Goal: Task Accomplishment & Management: Manage account settings

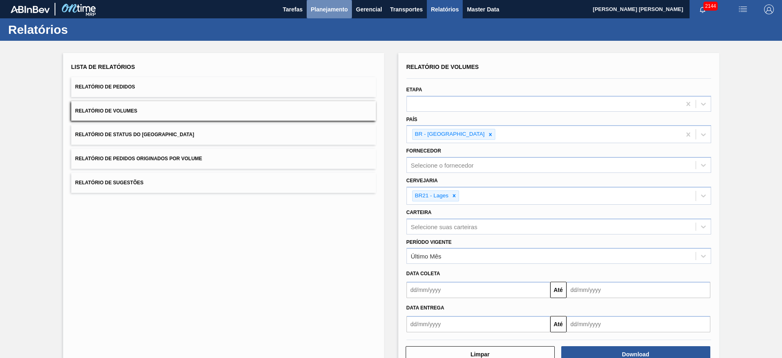
click at [325, 9] on span "Planejamento" at bounding box center [329, 9] width 37 height 10
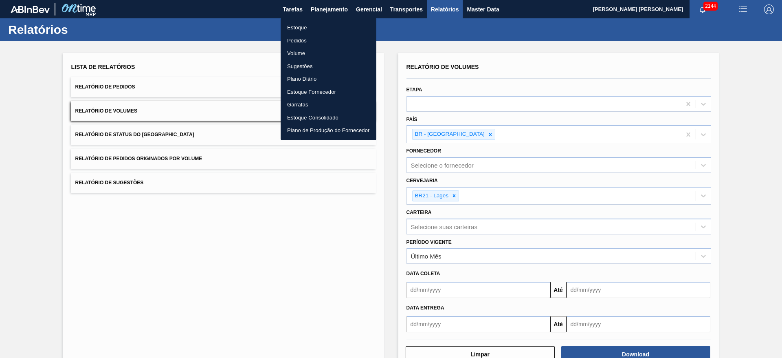
click at [301, 42] on li "Pedidos" at bounding box center [329, 40] width 96 height 13
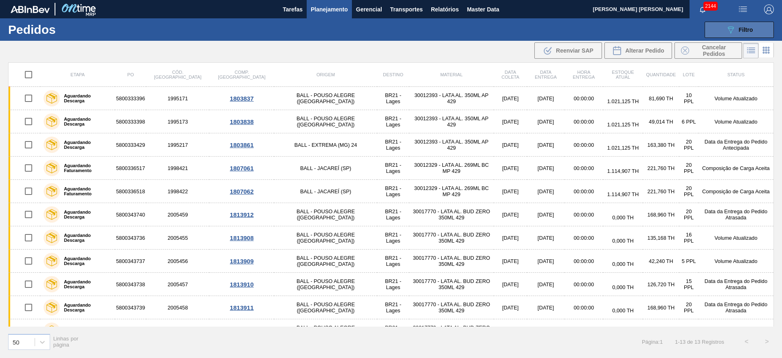
click at [743, 30] on span "Filtro" at bounding box center [746, 29] width 14 height 7
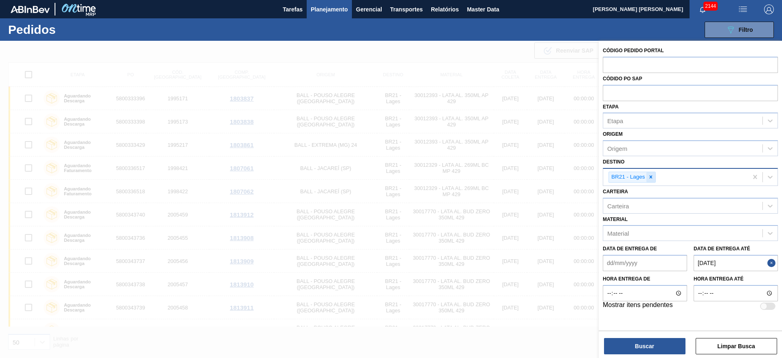
click at [652, 176] on icon at bounding box center [651, 177] width 6 height 6
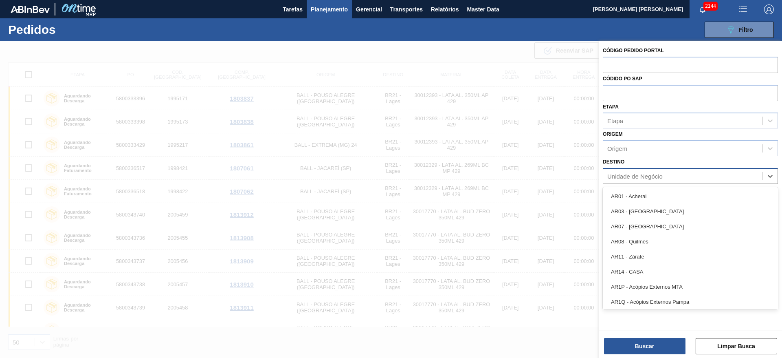
click at [637, 175] on div "Unidade de Negócio" at bounding box center [634, 175] width 55 height 7
type input "09"
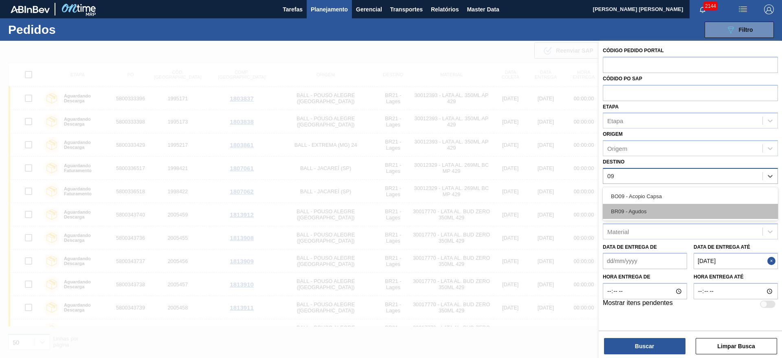
click at [641, 209] on div "BR09 - Agudos" at bounding box center [690, 211] width 175 height 15
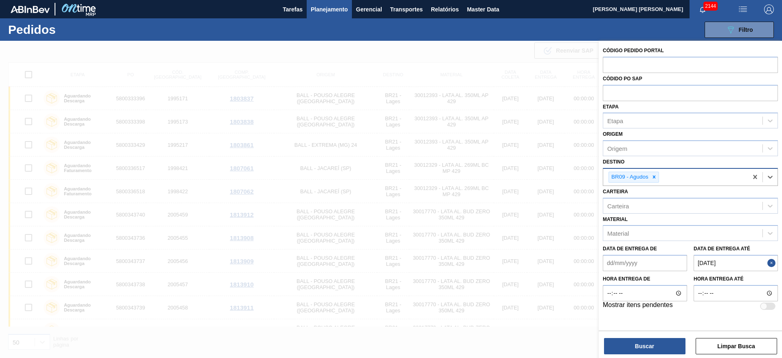
click at [771, 267] on button "Close" at bounding box center [772, 263] width 11 height 16
click at [736, 262] on até "Data de Entrega até" at bounding box center [736, 263] width 84 height 16
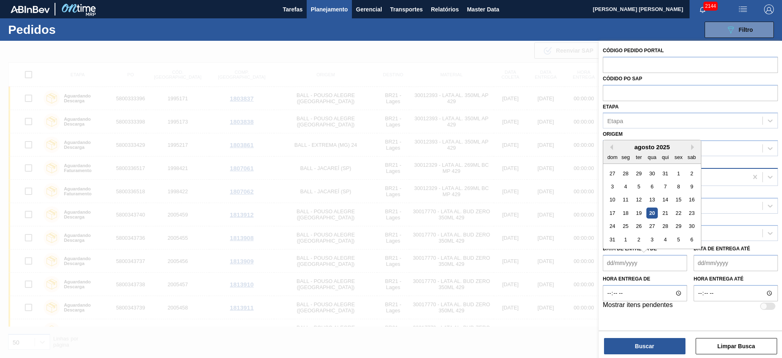
click at [664, 263] on de "Data de Entrega de" at bounding box center [645, 263] width 84 height 16
click at [621, 147] on div "agosto 2025" at bounding box center [652, 146] width 98 height 7
click at [613, 228] on div "24" at bounding box center [612, 226] width 11 height 11
type de "[DATE]"
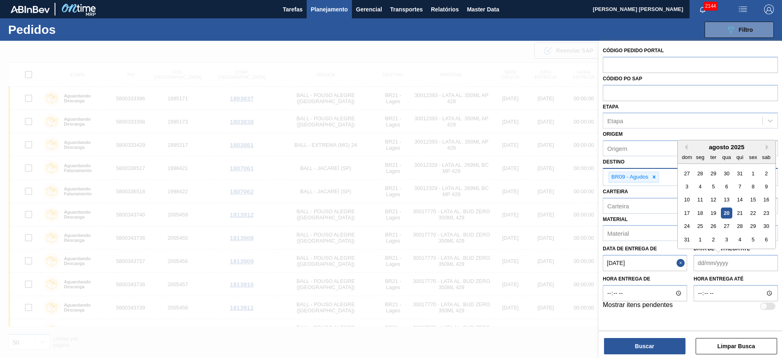
click at [710, 260] on até "Data de Entrega até" at bounding box center [736, 263] width 84 height 16
click at [678, 244] on div "agosto 2025 dom seg ter qua qui sex sab 27 28 29 30 31 1 2 3 4 5 6 7 8 9 10 11 …" at bounding box center [727, 194] width 98 height 108
click at [729, 226] on div "27" at bounding box center [726, 226] width 11 height 11
type até "[DATE]"
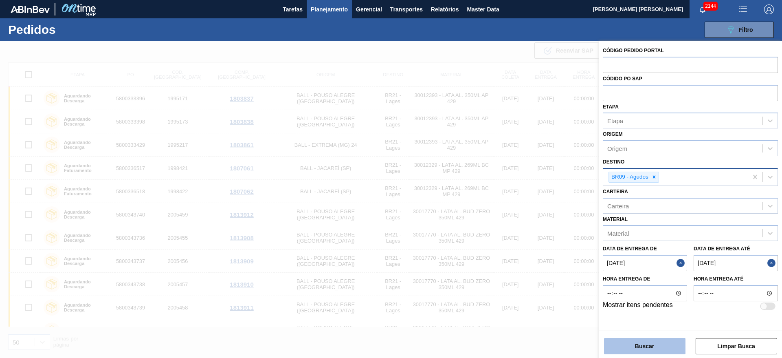
click at [660, 345] on button "Buscar" at bounding box center [644, 346] width 81 height 16
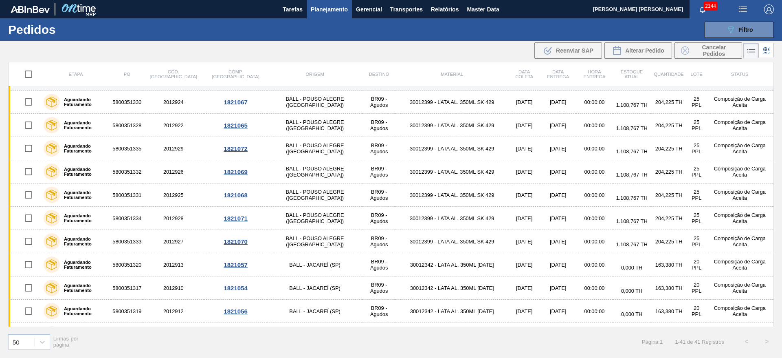
scroll to position [61, 0]
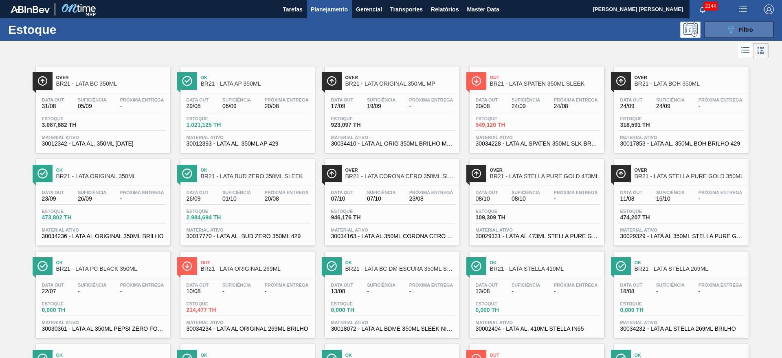
click at [729, 27] on icon "089F7B8B-B2A5-4AFE-B5C0-19BA573D28AC" at bounding box center [731, 30] width 10 height 10
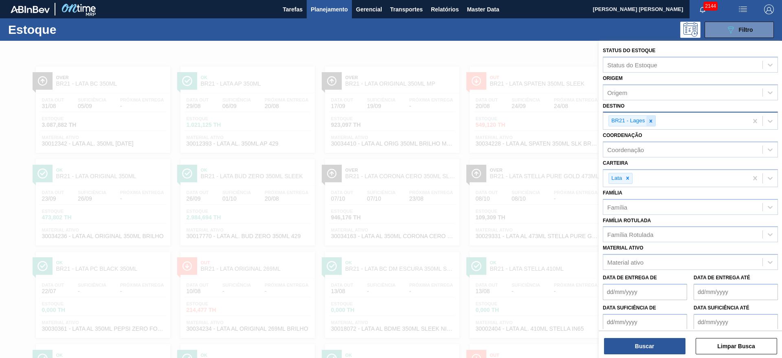
click at [650, 120] on icon at bounding box center [650, 120] width 3 height 3
type input "09"
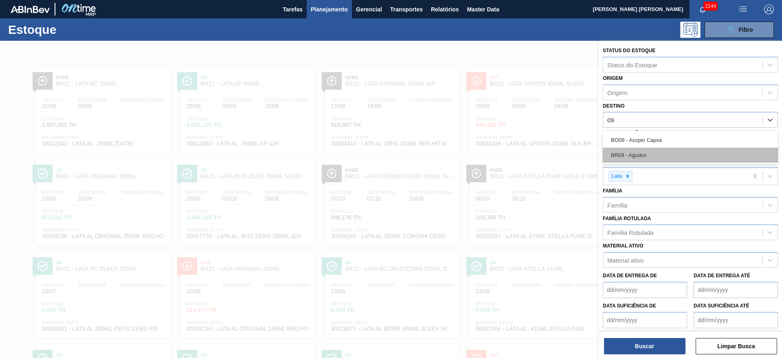
click at [640, 154] on div "BR09 - Agudos" at bounding box center [690, 154] width 175 height 15
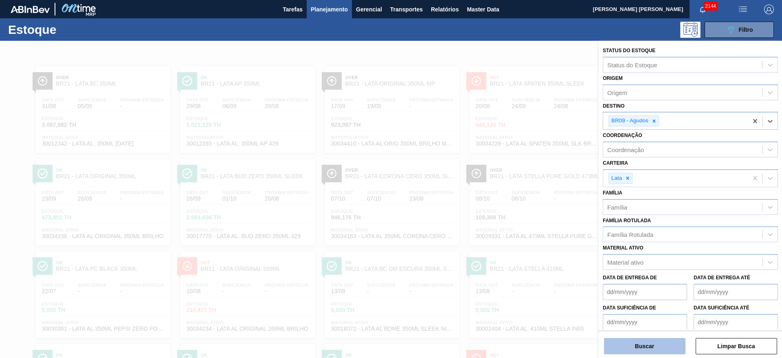
click at [645, 346] on button "Buscar" at bounding box center [644, 346] width 81 height 16
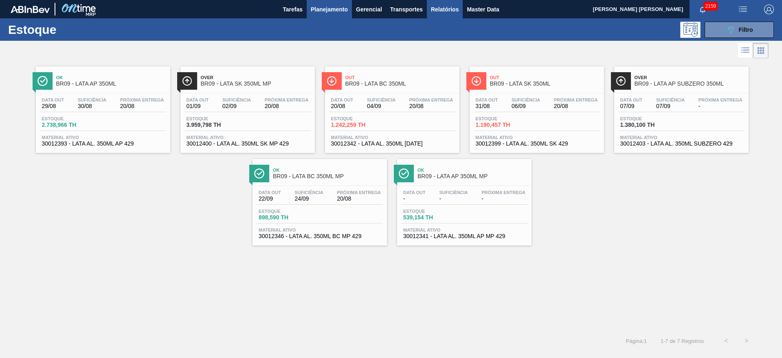
click at [454, 9] on span "Relatórios" at bounding box center [445, 9] width 28 height 10
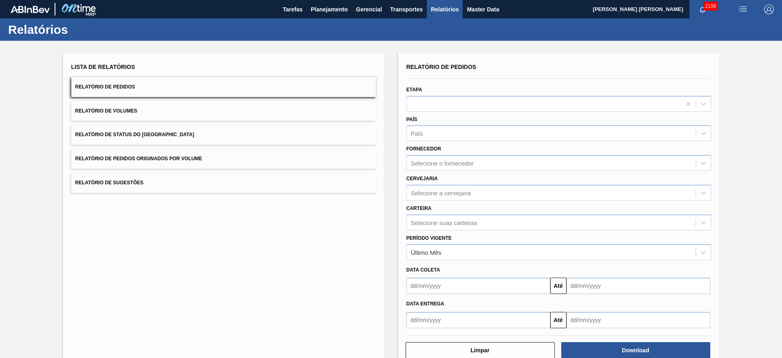
click at [244, 113] on button "Relatório de Volumes" at bounding box center [223, 111] width 305 height 20
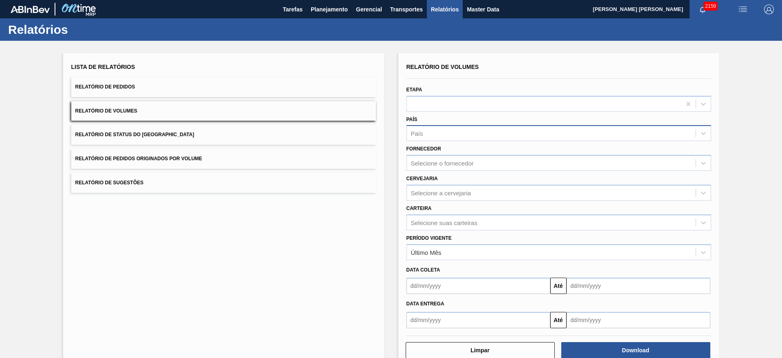
click at [438, 134] on div "País" at bounding box center [551, 133] width 289 height 12
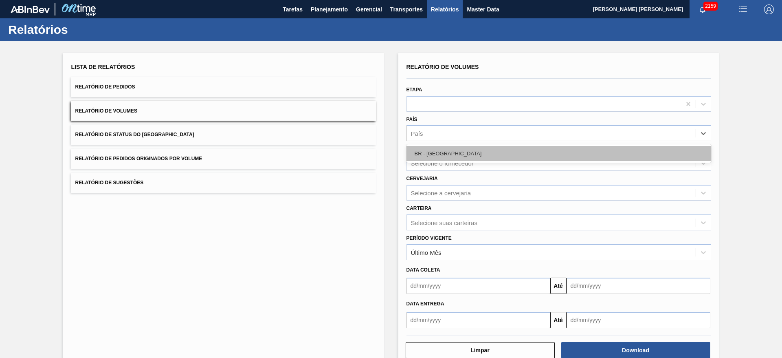
click at [445, 157] on div "BR - [GEOGRAPHIC_DATA]" at bounding box center [559, 153] width 305 height 15
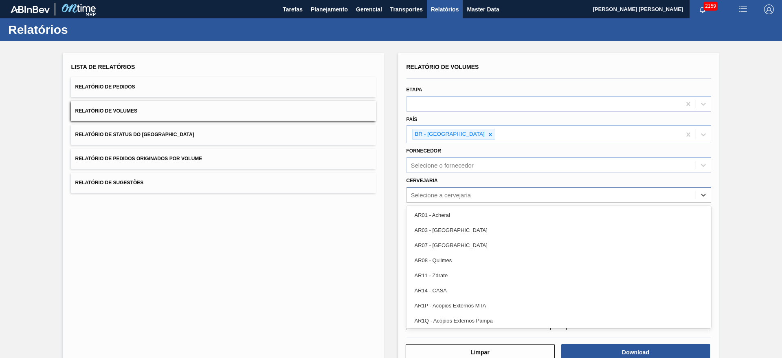
click at [445, 196] on div "Selecione a cervejaria" at bounding box center [441, 194] width 60 height 7
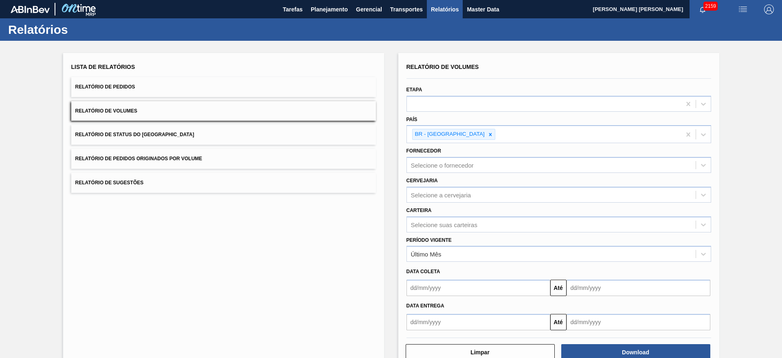
click at [747, 227] on div "Lista de Relatórios Relatório de Pedidos Relatório de Volumes Relatório de Stat…" at bounding box center [391, 210] width 782 height 338
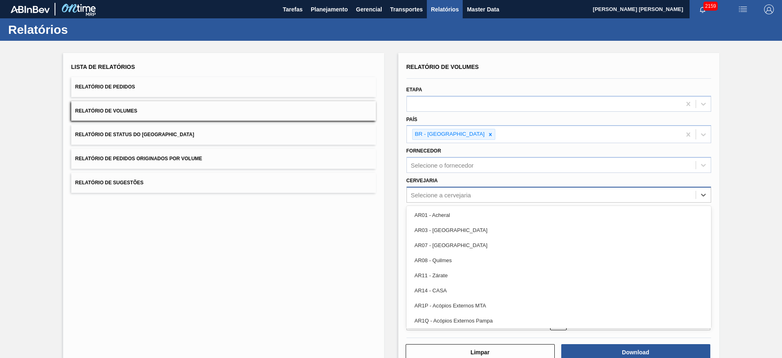
click at [433, 197] on div "Selecione a cervejaria" at bounding box center [441, 194] width 60 height 7
type input "21"
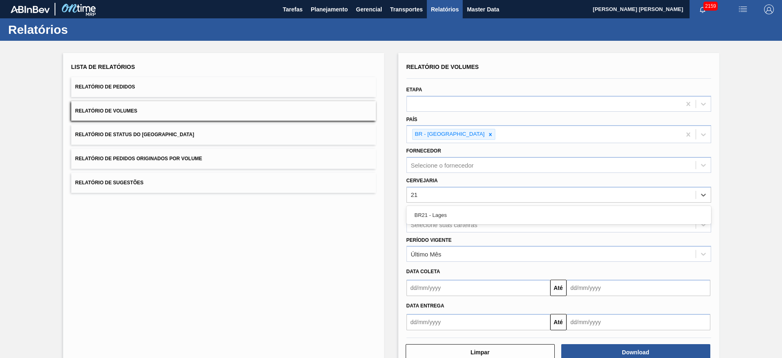
click at [448, 211] on div "BR21 - Lages" at bounding box center [559, 214] width 305 height 15
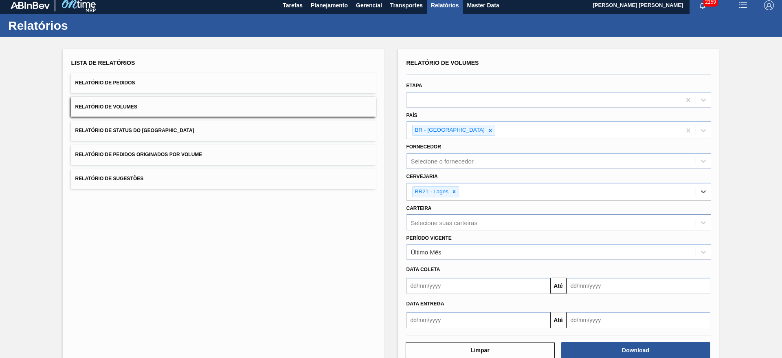
click at [457, 218] on div "Selecione suas carteiras" at bounding box center [559, 222] width 305 height 16
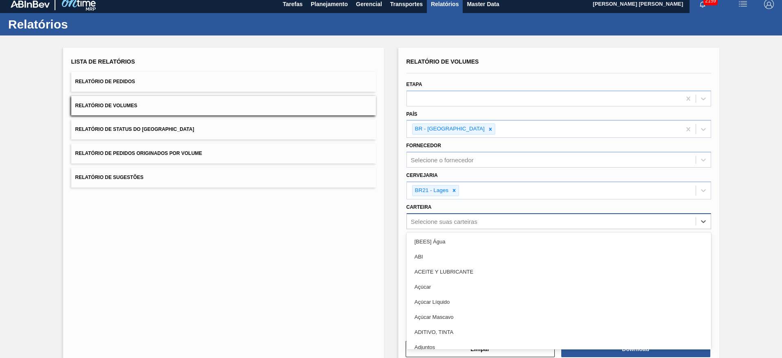
scroll to position [5, 0]
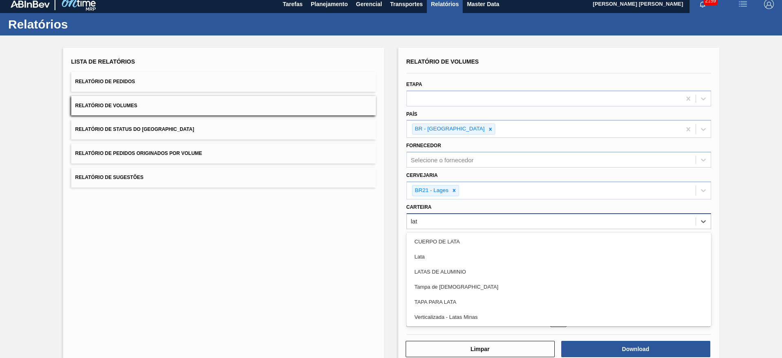
type input "lata"
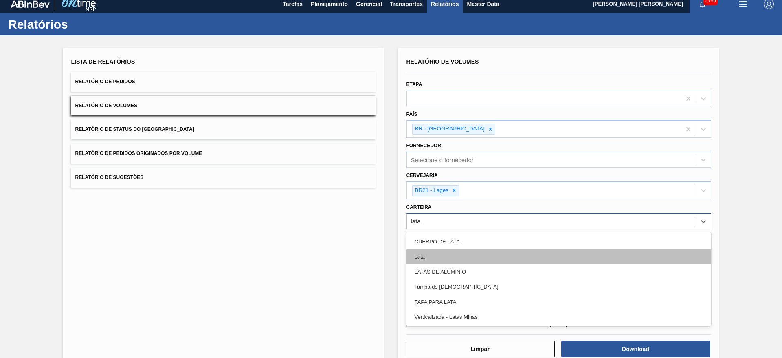
click at [431, 262] on div "Lata" at bounding box center [559, 256] width 305 height 15
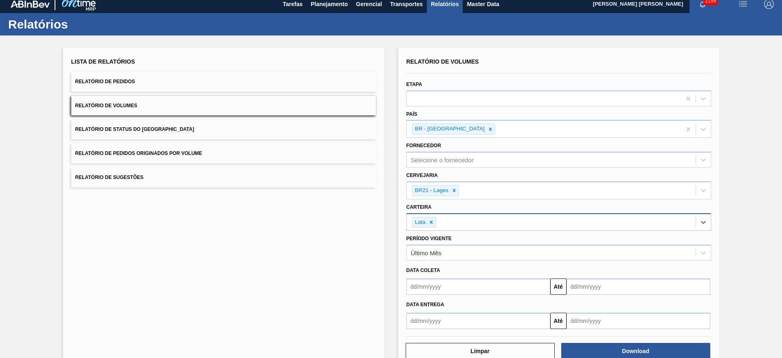
click at [483, 284] on input "text" at bounding box center [479, 286] width 144 height 16
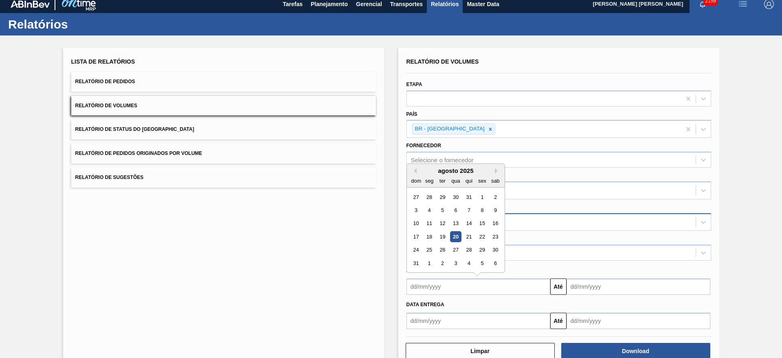
drag, startPoint x: 454, startPoint y: 240, endPoint x: 458, endPoint y: 241, distance: 4.4
click at [455, 240] on div "20" at bounding box center [455, 236] width 11 height 11
type input "[DATE]"
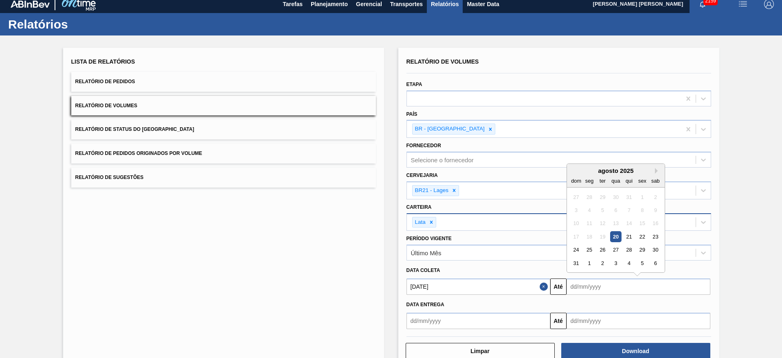
click at [584, 284] on input "text" at bounding box center [639, 286] width 144 height 16
click at [574, 264] on div "31" at bounding box center [576, 262] width 11 height 11
type input "[DATE]"
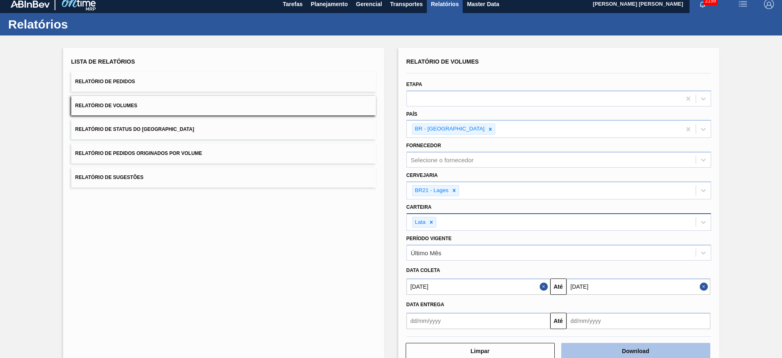
click at [624, 344] on button "Download" at bounding box center [635, 351] width 149 height 16
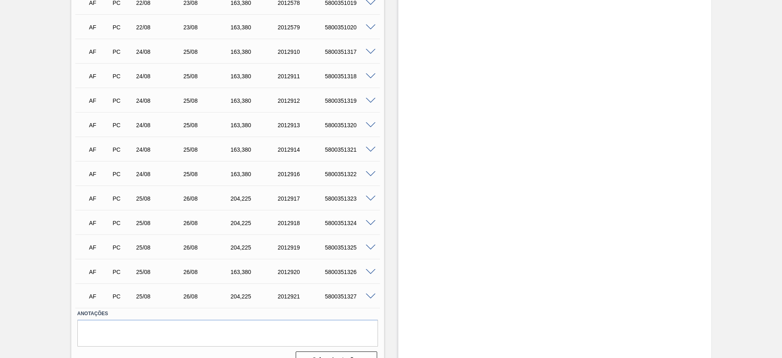
scroll to position [1210, 0]
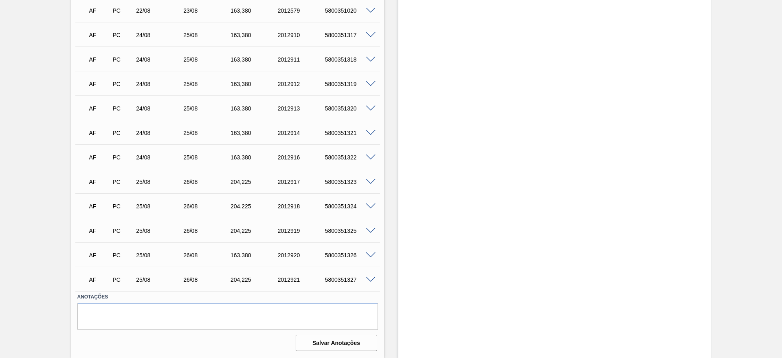
click at [369, 249] on div "AF PC 25/08 26/08 163,380 2012920 5800351326" at bounding box center [227, 254] width 305 height 20
click at [369, 253] on span at bounding box center [371, 255] width 10 height 6
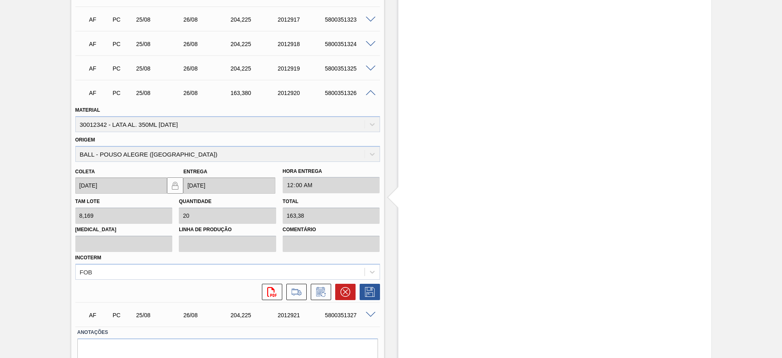
scroll to position [1393, 0]
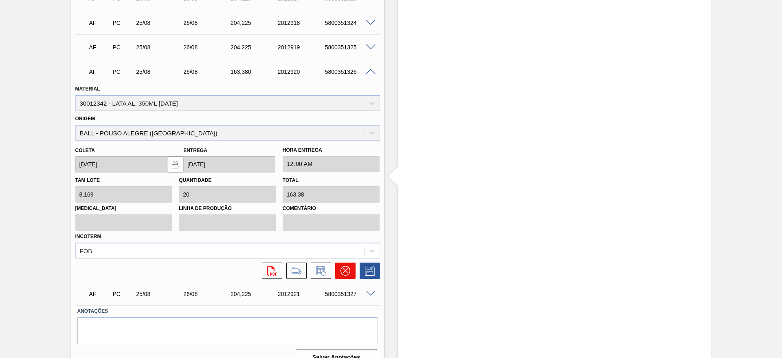
click at [343, 271] on icon at bounding box center [346, 271] width 10 height 10
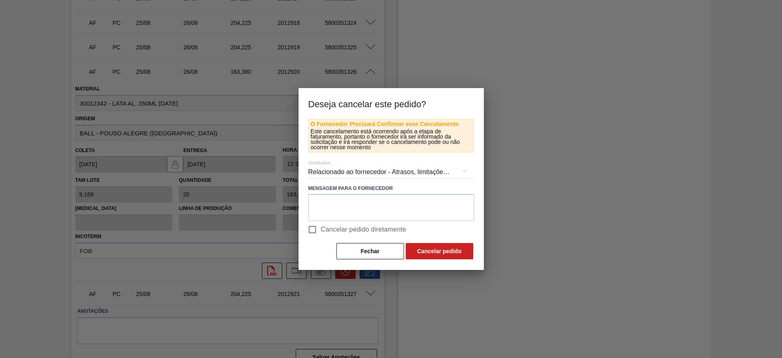
click at [321, 225] on span "Cancelar pedido diretamente" at bounding box center [364, 229] width 86 height 10
click at [321, 225] on input "Cancelar pedido diretamente" at bounding box center [312, 229] width 17 height 17
checkbox input "true"
click at [425, 251] on button "Cancelar pedido" at bounding box center [440, 251] width 68 height 16
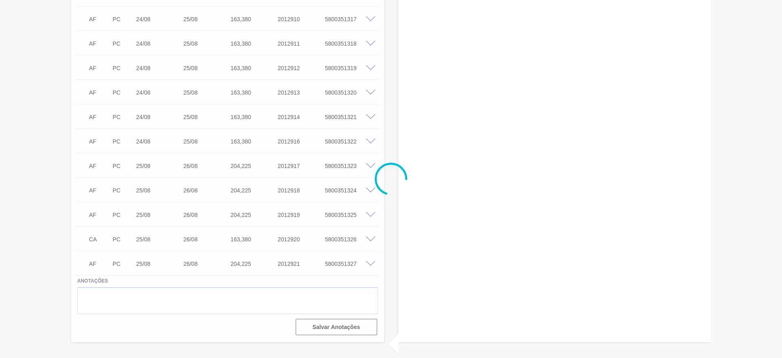
scroll to position [1226, 0]
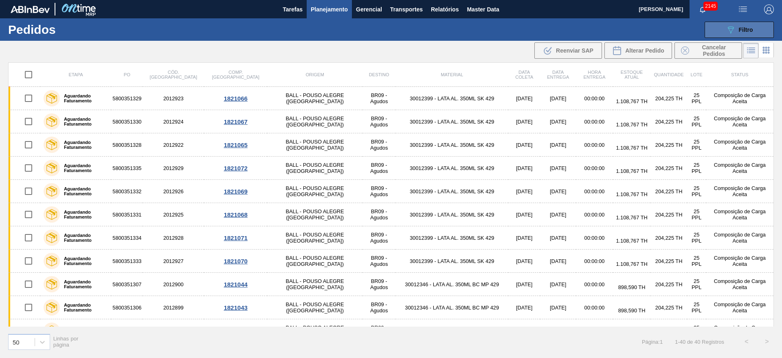
click at [749, 34] on div "089F7B8B-B2A5-4AFE-B5C0-19BA573D28AC Filtro" at bounding box center [739, 30] width 27 height 10
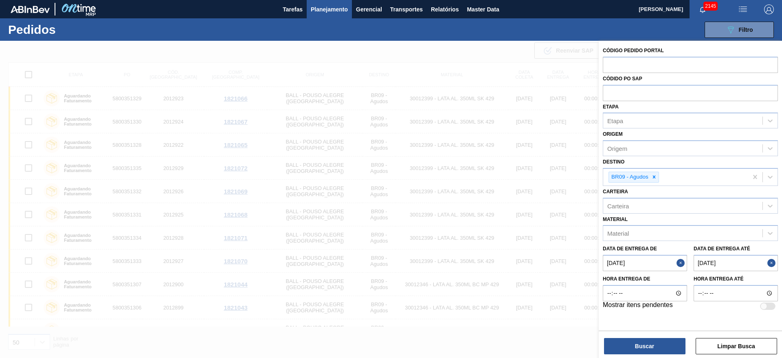
click at [437, 106] on div at bounding box center [391, 220] width 782 height 358
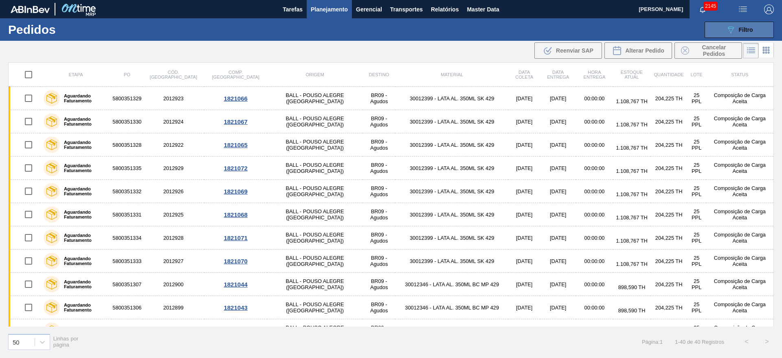
click at [744, 24] on button "089F7B8B-B2A5-4AFE-B5C0-19BA573D28AC Filtro" at bounding box center [739, 30] width 69 height 16
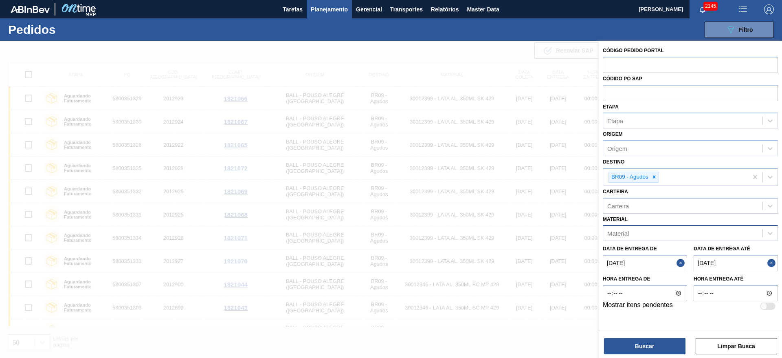
click at [642, 233] on div "Material" at bounding box center [682, 233] width 159 height 12
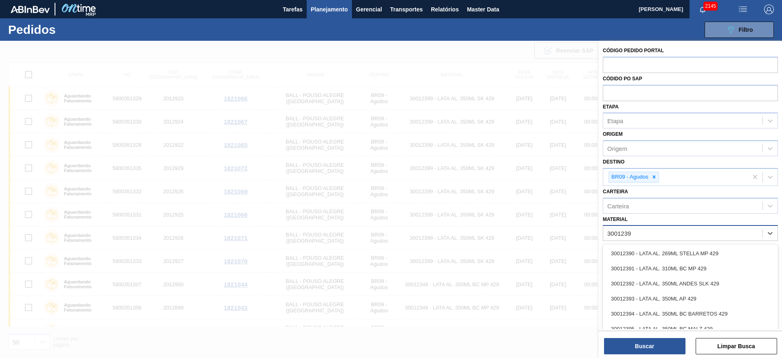
type input "30012399"
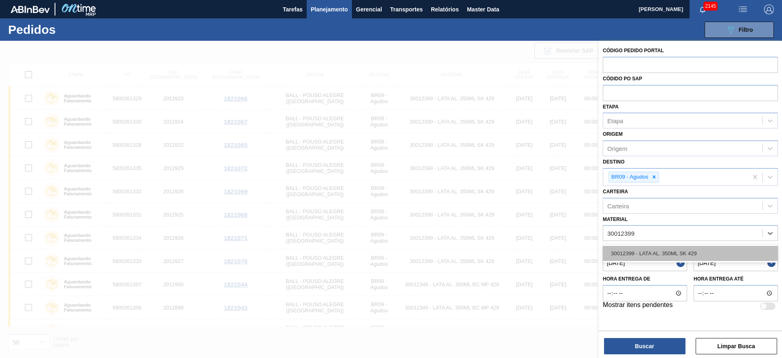
click at [690, 254] on div "30012399 - LATA AL. 350ML SK 429" at bounding box center [690, 253] width 175 height 15
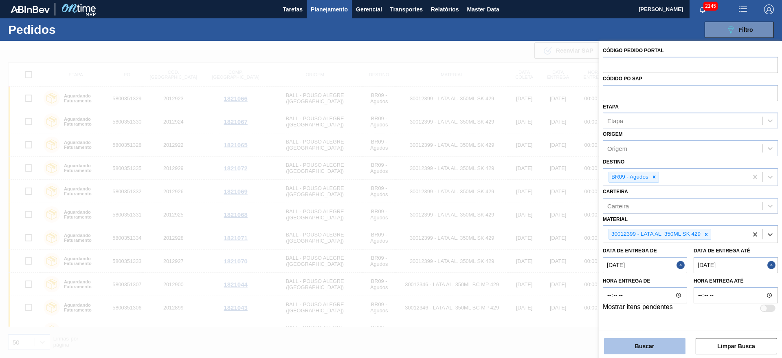
click at [646, 351] on button "Buscar" at bounding box center [644, 346] width 81 height 16
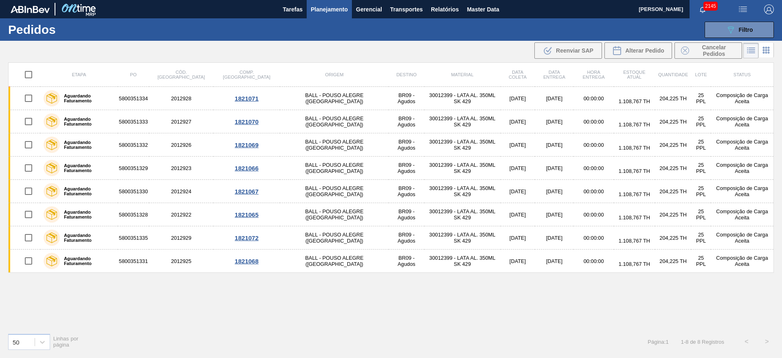
click at [29, 75] on input "checkbox" at bounding box center [28, 74] width 17 height 17
checkbox input "true"
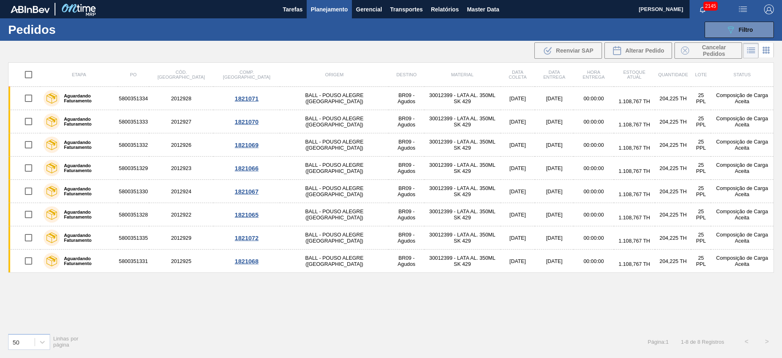
checkbox input "true"
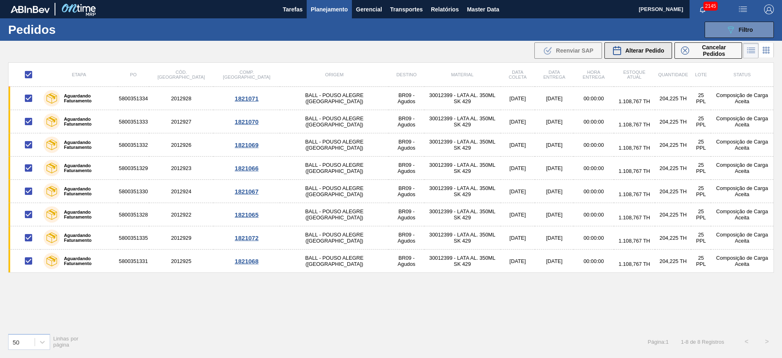
click at [659, 55] on div "Alterar Pedido" at bounding box center [638, 51] width 52 height 10
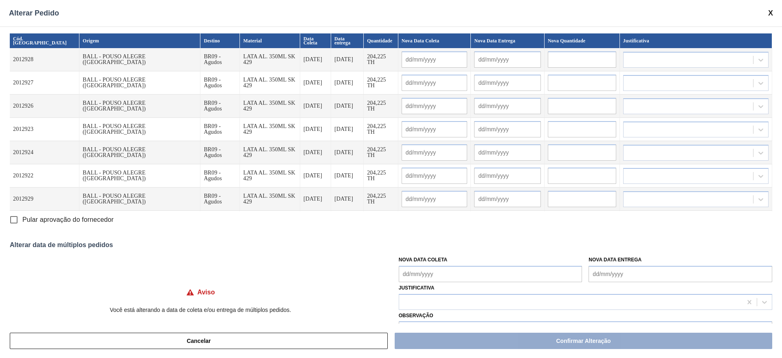
click at [771, 10] on span at bounding box center [770, 13] width 5 height 9
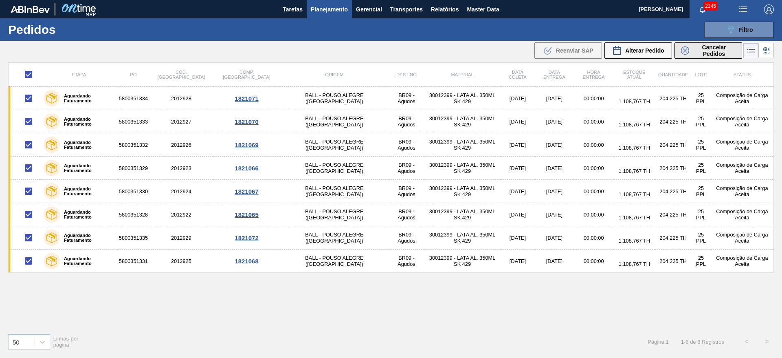
click at [692, 49] on div "Cancelar Pedidos" at bounding box center [708, 50] width 55 height 13
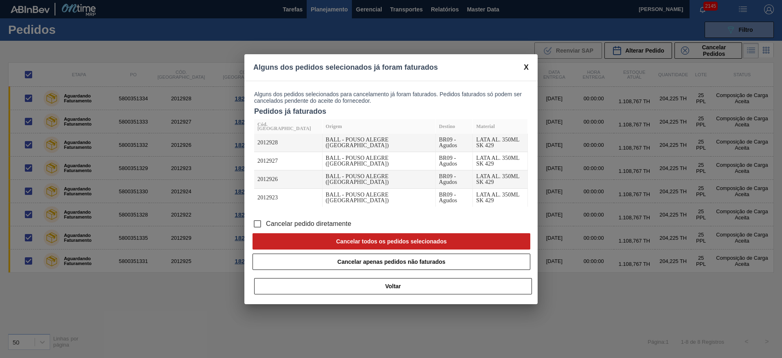
click at [331, 221] on span "Cancelar pedido diretamente" at bounding box center [309, 224] width 86 height 10
click at [266, 221] on input "Cancelar pedido diretamente" at bounding box center [257, 223] width 17 height 17
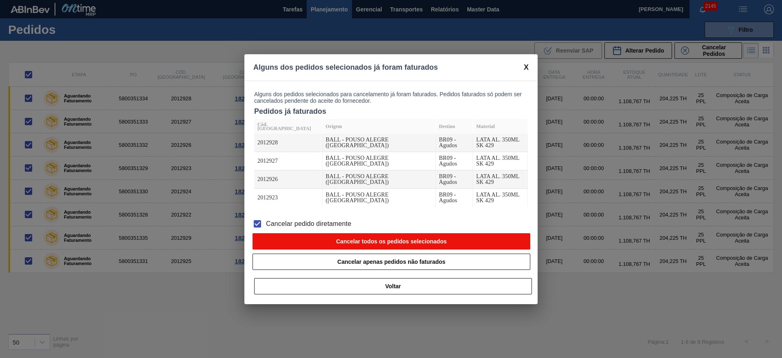
click at [364, 239] on button "Cancelar todos os pedidos selecionados" at bounding box center [392, 241] width 278 height 16
checkbox input "false"
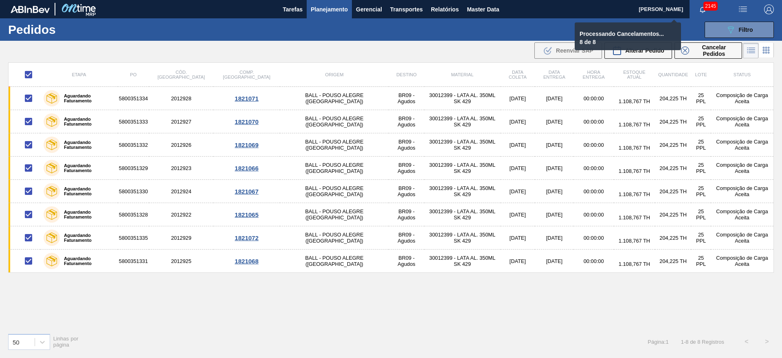
checkbox input "false"
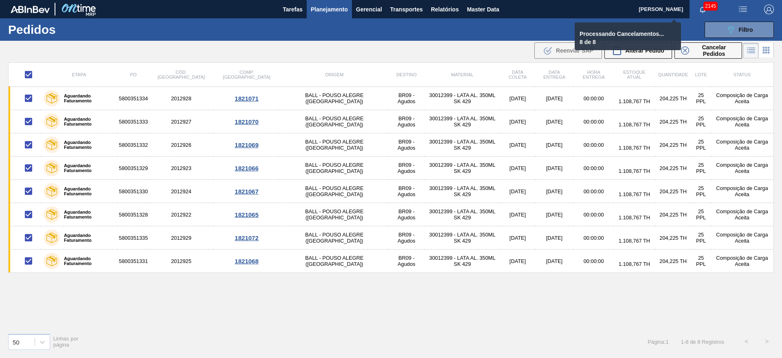
checkbox input "false"
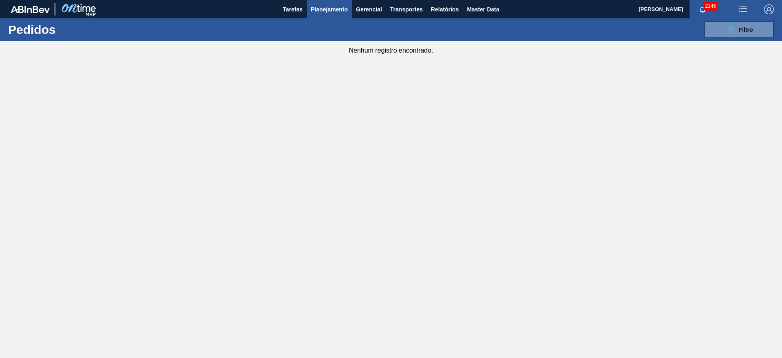
click at [340, 11] on span "Planejamento" at bounding box center [329, 9] width 37 height 10
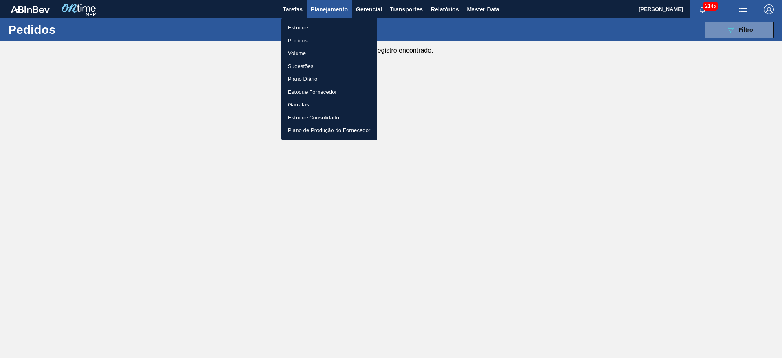
click at [314, 26] on li "Estoque" at bounding box center [329, 27] width 96 height 13
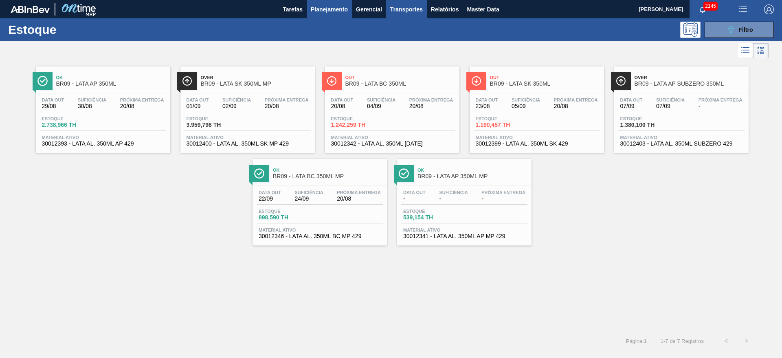
click at [413, 6] on span "Transportes" at bounding box center [406, 9] width 33 height 10
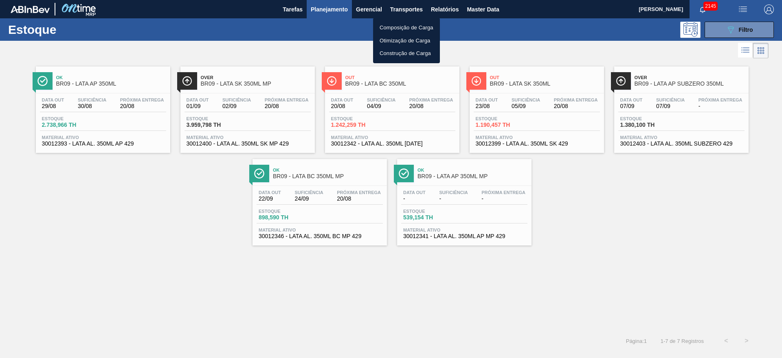
click at [415, 40] on li "Otimização de Carga" at bounding box center [406, 40] width 67 height 13
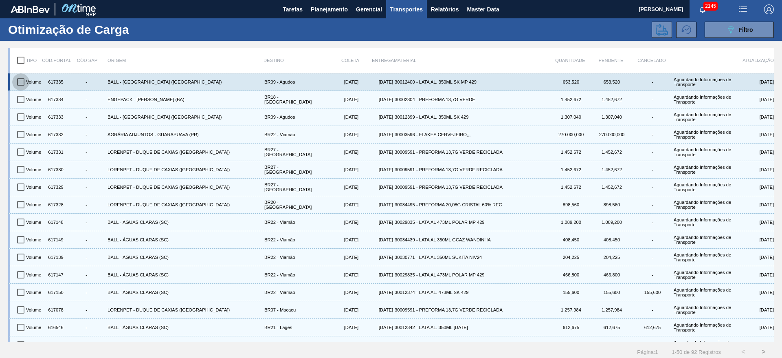
click at [19, 82] on input "checkbox" at bounding box center [20, 81] width 17 height 17
checkbox input "true"
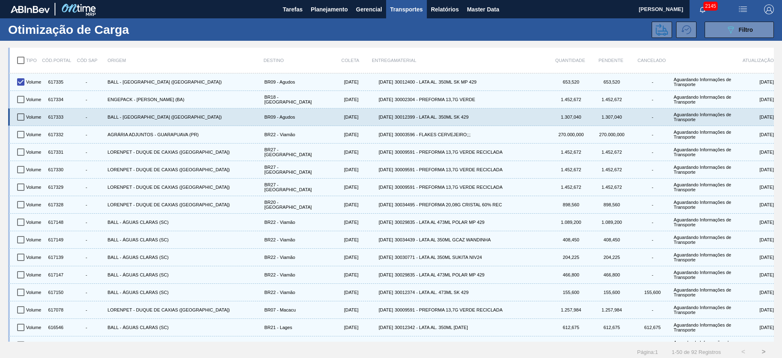
click at [23, 114] on input "checkbox" at bounding box center [20, 116] width 17 height 17
checkbox input "true"
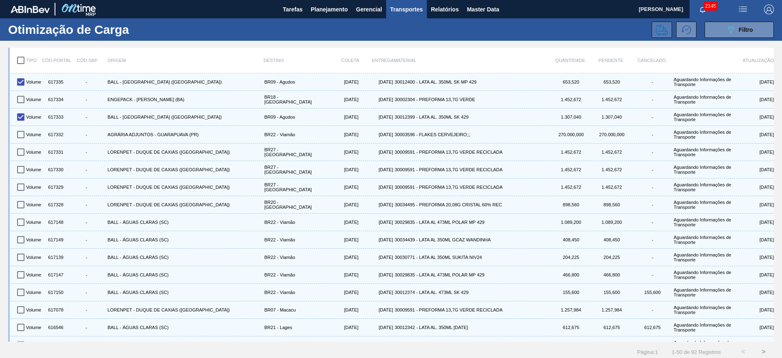
click at [660, 34] on icon at bounding box center [662, 30] width 12 height 12
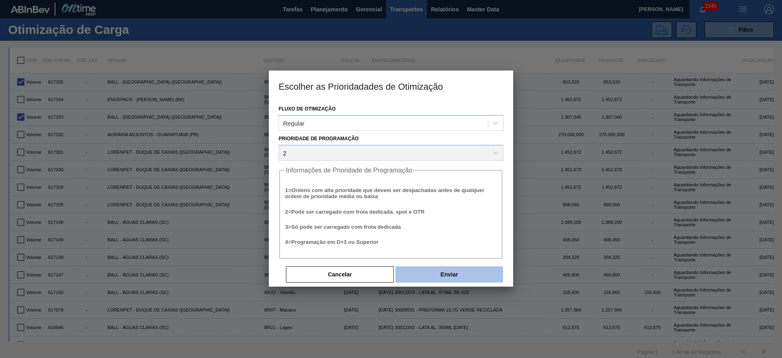
click at [461, 268] on button "Enviar" at bounding box center [450, 274] width 108 height 16
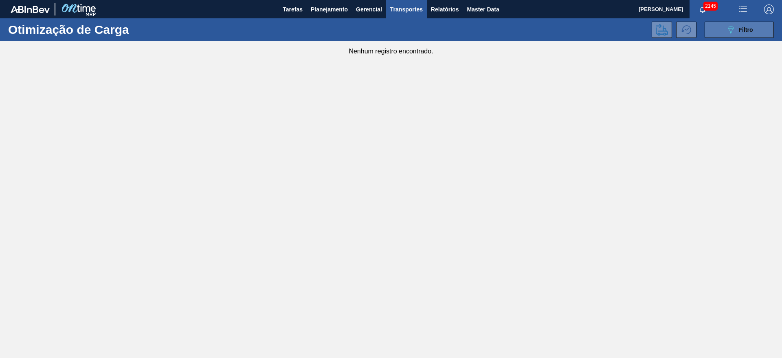
click at [720, 30] on button "089F7B8B-B2A5-4AFE-B5C0-19BA573D28AC Filtro" at bounding box center [739, 30] width 69 height 16
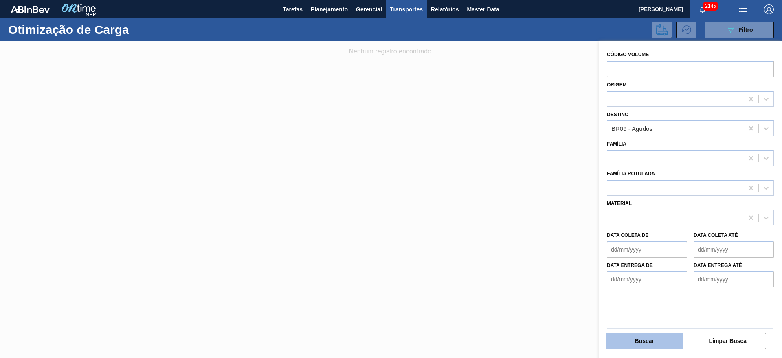
click at [641, 341] on button "Buscar" at bounding box center [644, 340] width 77 height 16
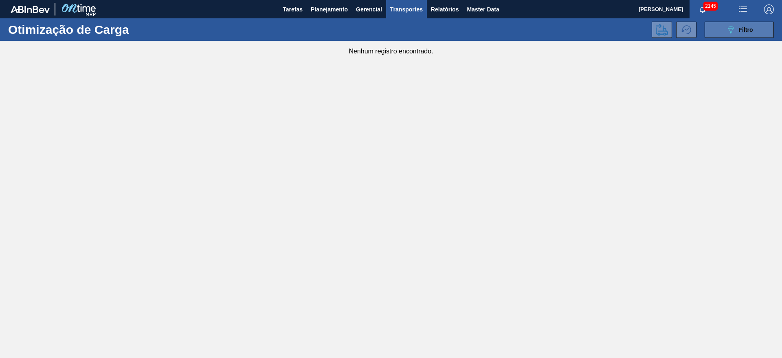
click at [737, 35] on button "089F7B8B-B2A5-4AFE-B5C0-19BA573D28AC Filtro" at bounding box center [739, 30] width 69 height 16
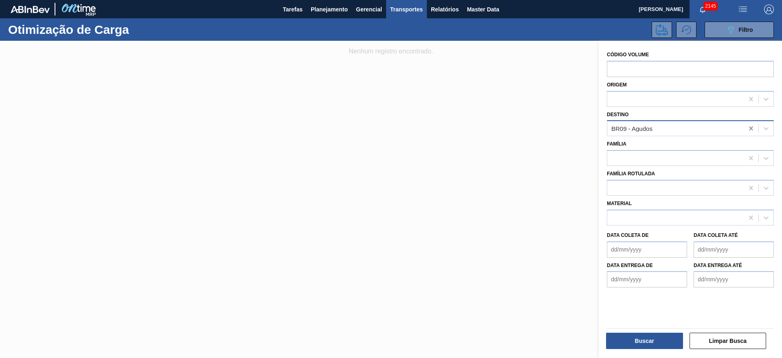
click at [747, 128] on icon at bounding box center [751, 128] width 8 height 8
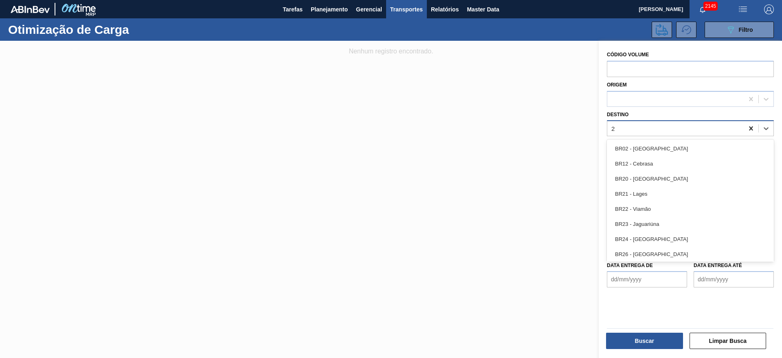
type input "22"
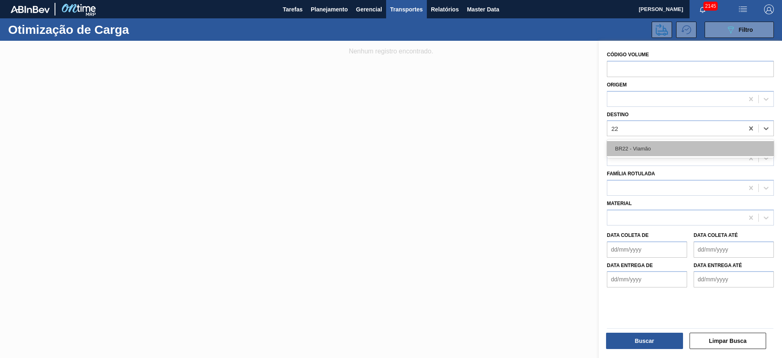
click at [644, 147] on div "BR22 - Viamão" at bounding box center [690, 148] width 167 height 15
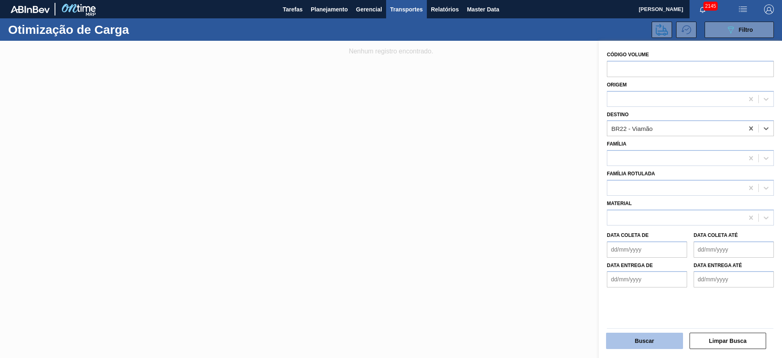
click at [664, 338] on button "Buscar" at bounding box center [644, 340] width 77 height 16
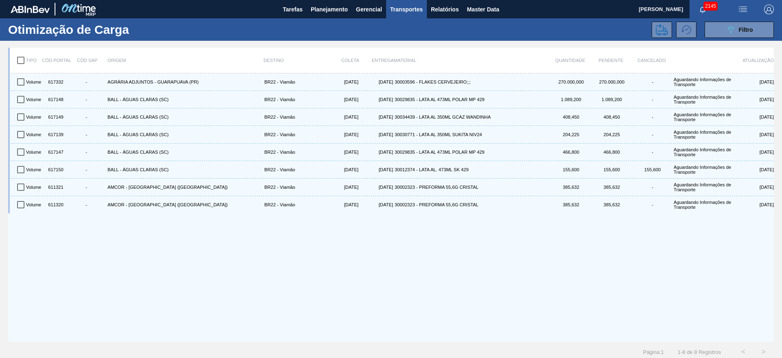
click at [639, 32] on div "089F7B8B-B2A5-4AFE-B5C0-19BA573D28AC Filtro" at bounding box center [467, 30] width 622 height 16
click at [453, 14] on button "Relatórios" at bounding box center [445, 9] width 36 height 18
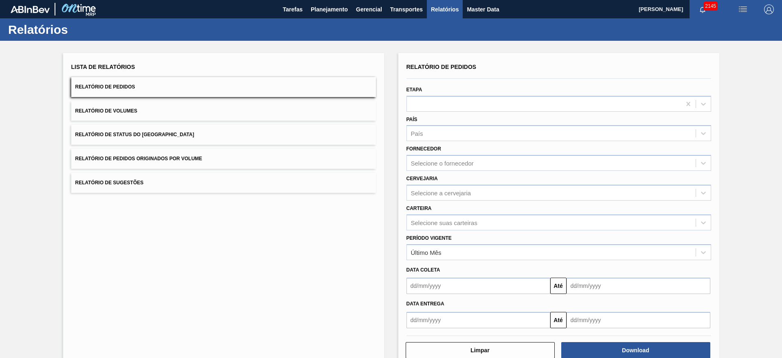
click at [191, 115] on button "Relatório de Volumes" at bounding box center [223, 111] width 305 height 20
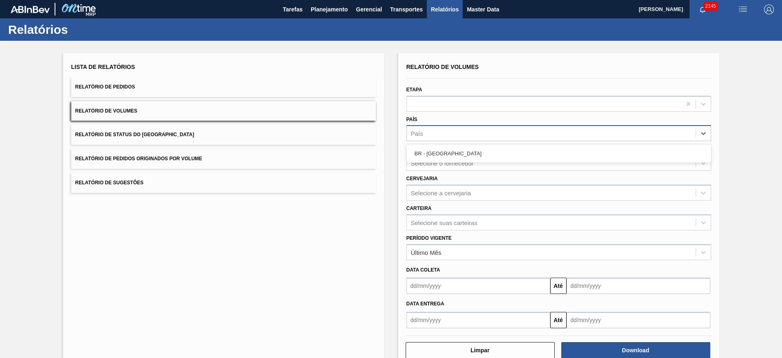
click at [436, 131] on div "País" at bounding box center [551, 133] width 289 height 12
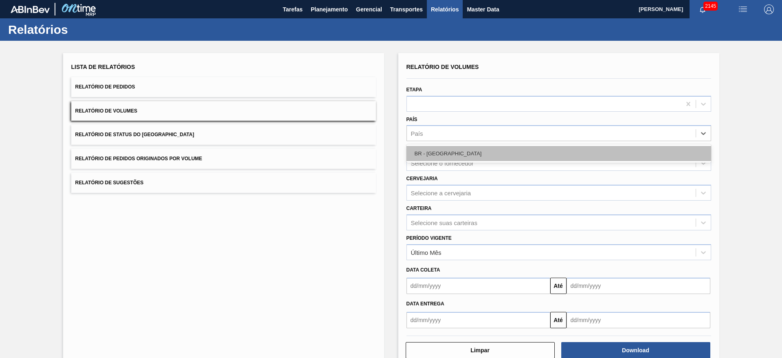
click at [445, 149] on div "BR - Brasil" at bounding box center [559, 153] width 305 height 15
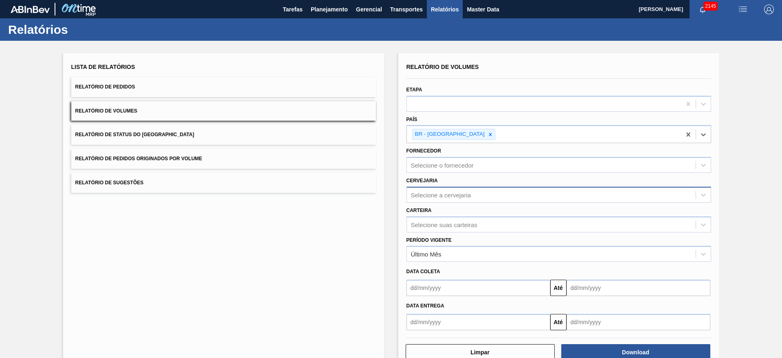
click at [446, 191] on div "Selecione a cervejaria" at bounding box center [441, 194] width 60 height 7
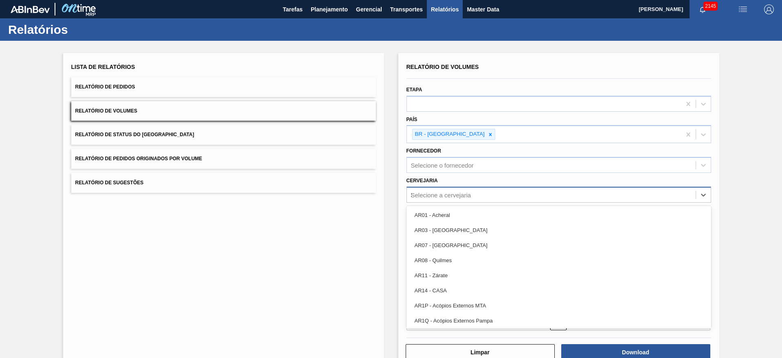
type input "22"
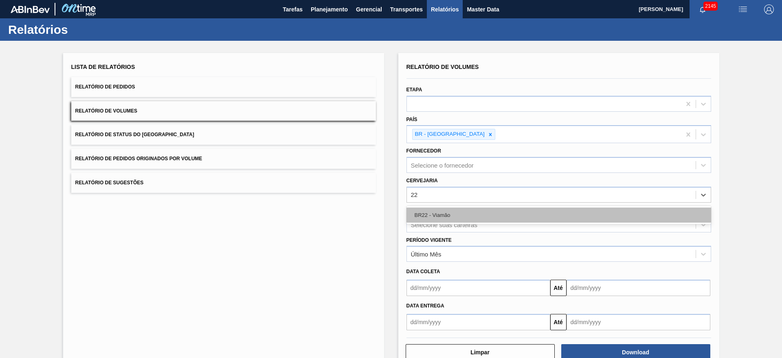
click at [444, 215] on div "BR22 - Viamão" at bounding box center [559, 214] width 305 height 15
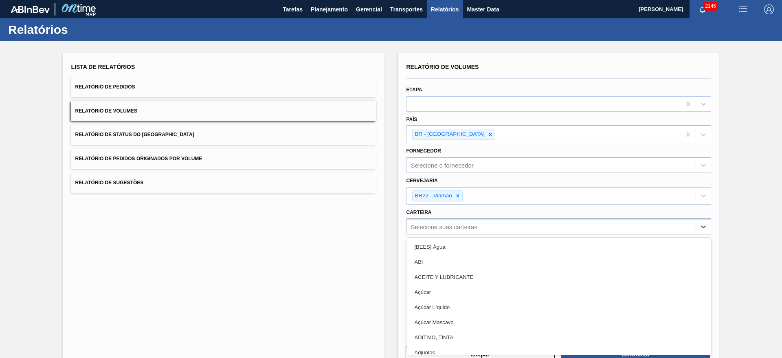
click at [468, 223] on div "Selecione suas carteiras" at bounding box center [444, 226] width 66 height 7
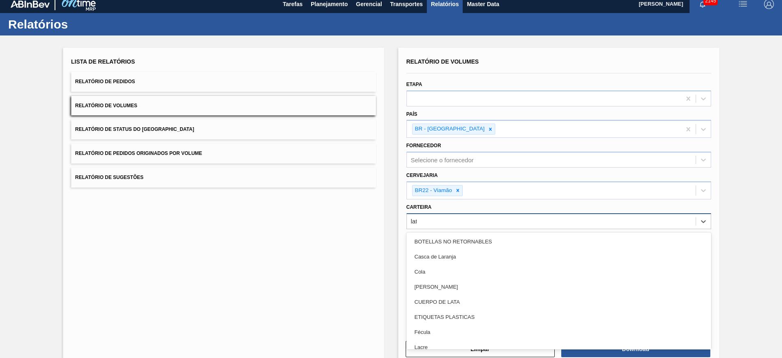
type input "lata"
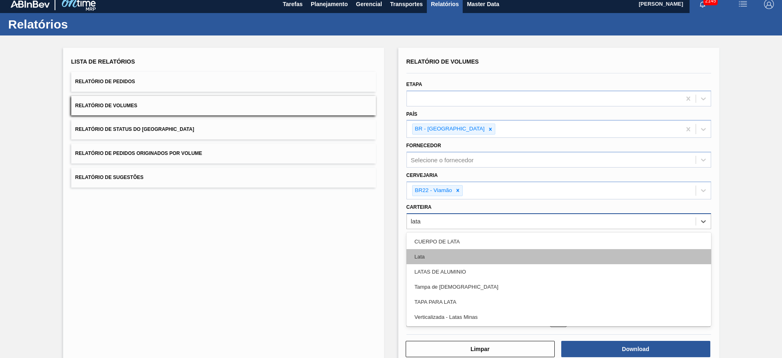
click at [442, 252] on div "Lata" at bounding box center [559, 256] width 305 height 15
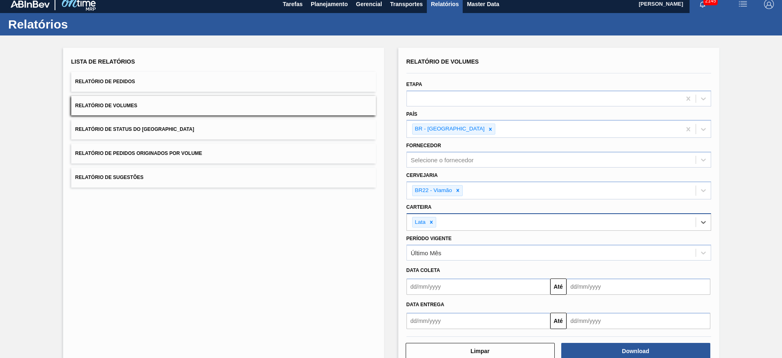
click at [456, 289] on input "text" at bounding box center [479, 286] width 144 height 16
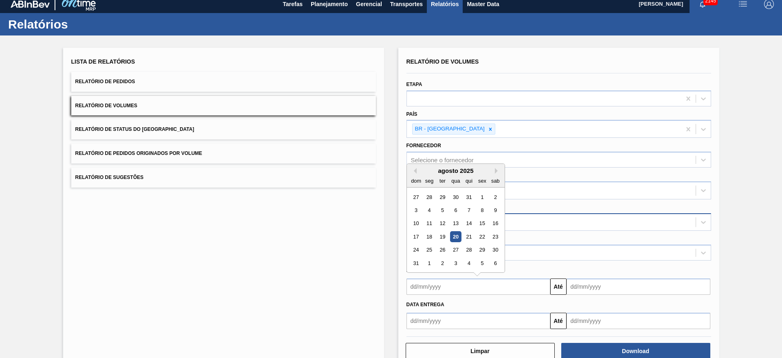
click at [455, 240] on div "20" at bounding box center [455, 236] width 11 height 11
type input "[DATE]"
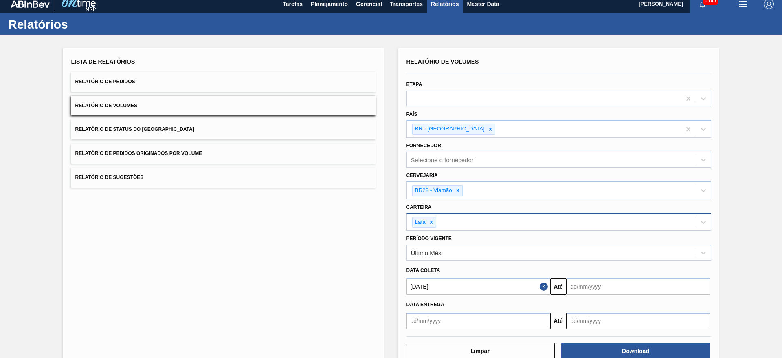
click at [585, 286] on input "text" at bounding box center [639, 286] width 144 height 16
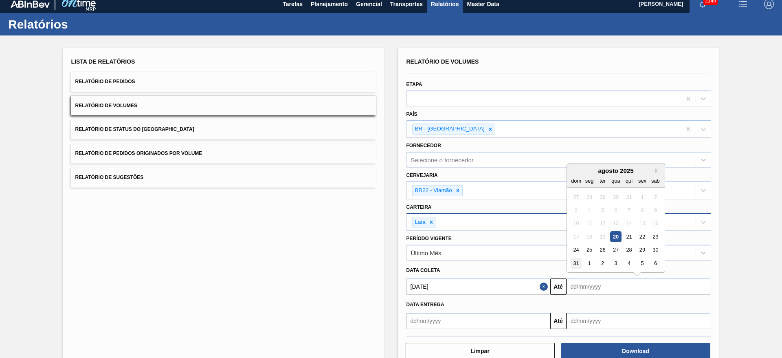
click at [572, 264] on div "31" at bounding box center [576, 262] width 11 height 11
type input "31/08/2025"
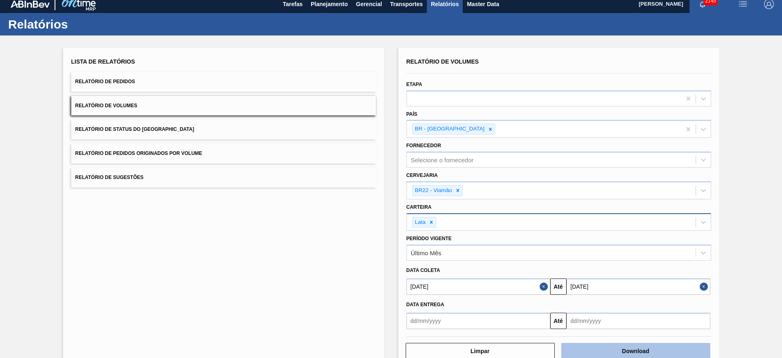
click at [620, 345] on button "Download" at bounding box center [635, 351] width 149 height 16
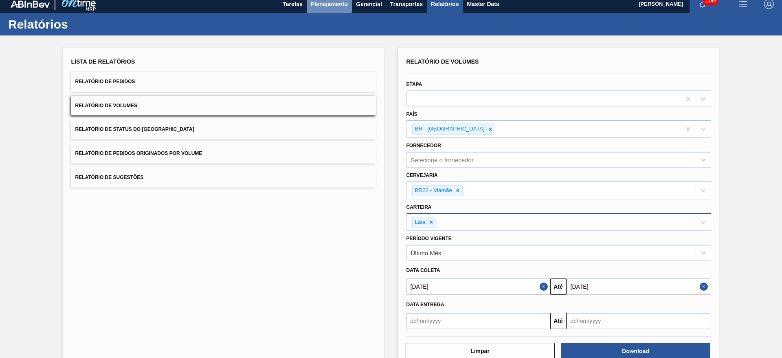
click at [321, 7] on span "Planejamento" at bounding box center [329, 4] width 37 height 10
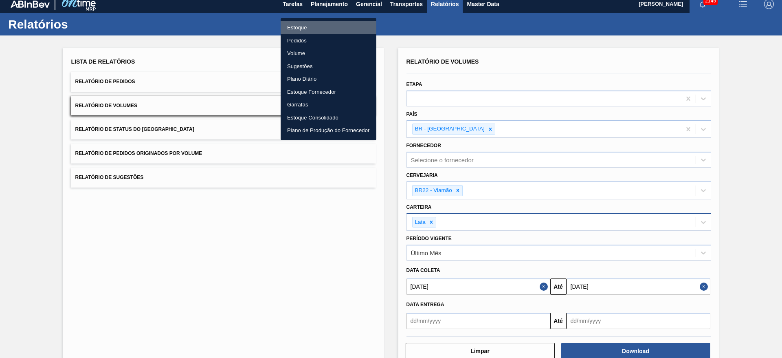
click at [297, 27] on li "Estoque" at bounding box center [329, 27] width 96 height 13
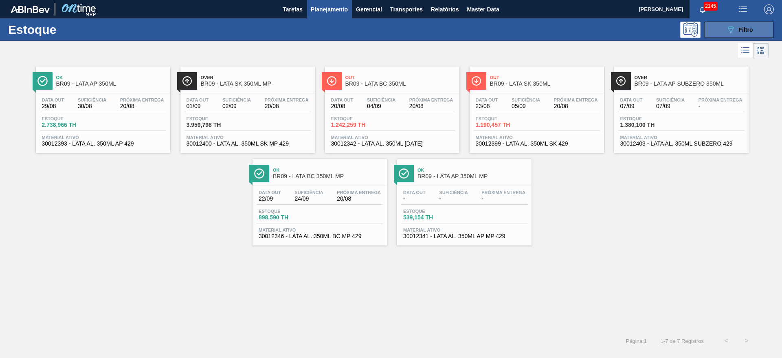
click at [729, 24] on button "089F7B8B-B2A5-4AFE-B5C0-19BA573D28AC Filtro" at bounding box center [739, 30] width 69 height 16
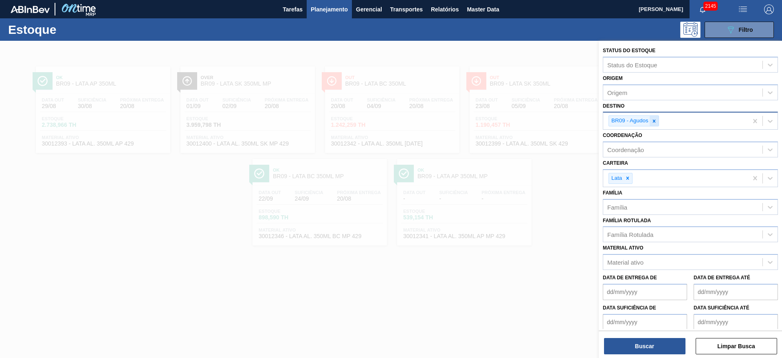
click at [654, 121] on icon at bounding box center [654, 121] width 6 height 6
type input "22"
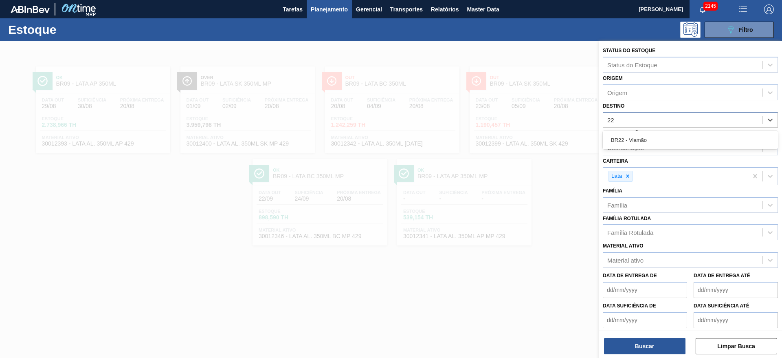
click at [655, 142] on div "BR22 - Viamão" at bounding box center [690, 139] width 175 height 15
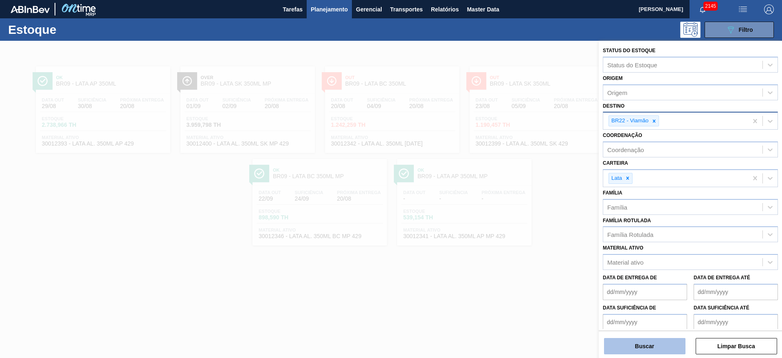
click at [650, 341] on button "Buscar" at bounding box center [644, 346] width 81 height 16
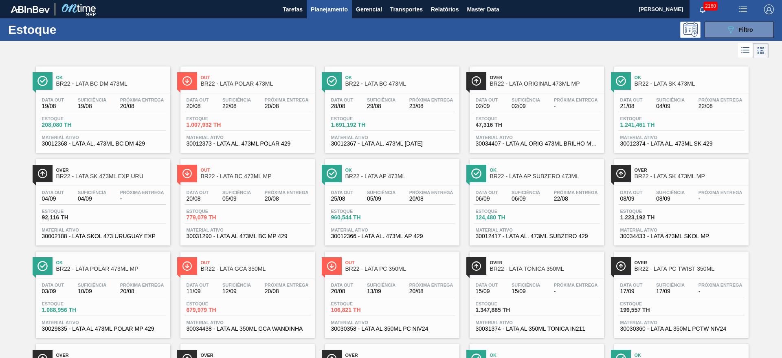
click at [489, 40] on div "Estoque 089F7B8B-B2A5-4AFE-B5C0-19BA573D28AC Filtro" at bounding box center [391, 29] width 782 height 22
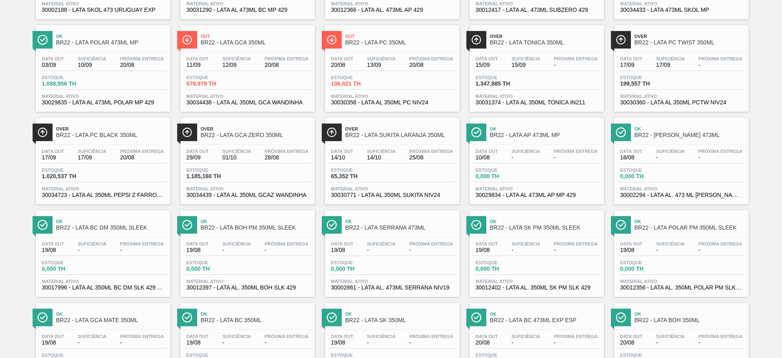
scroll to position [218, 0]
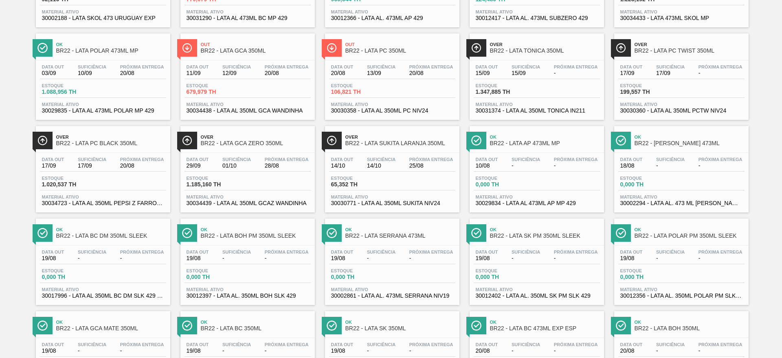
click at [132, 138] on span "Over" at bounding box center [111, 136] width 110 height 5
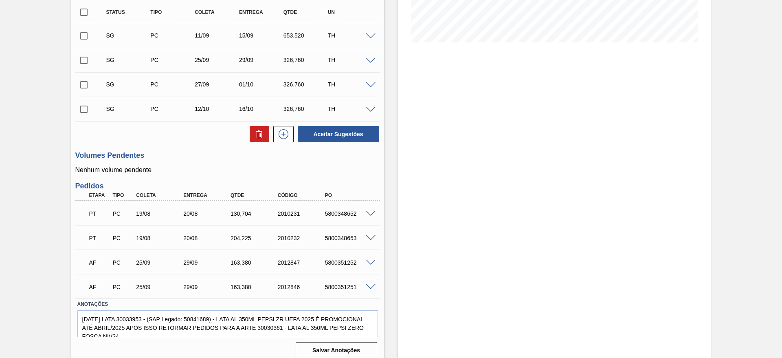
scroll to position [203, 0]
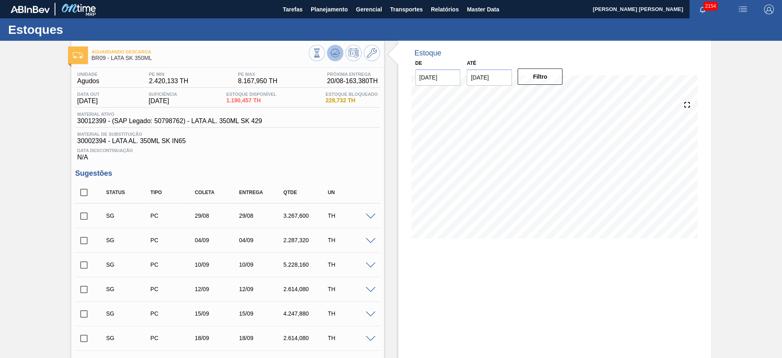
click at [336, 59] on button at bounding box center [335, 53] width 16 height 16
click at [371, 215] on span at bounding box center [371, 216] width 10 height 6
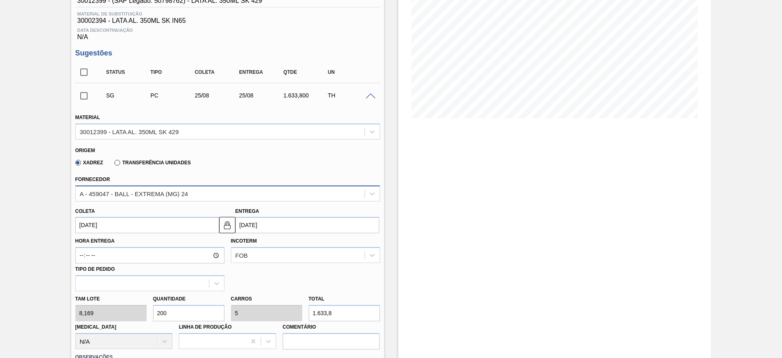
scroll to position [122, 0]
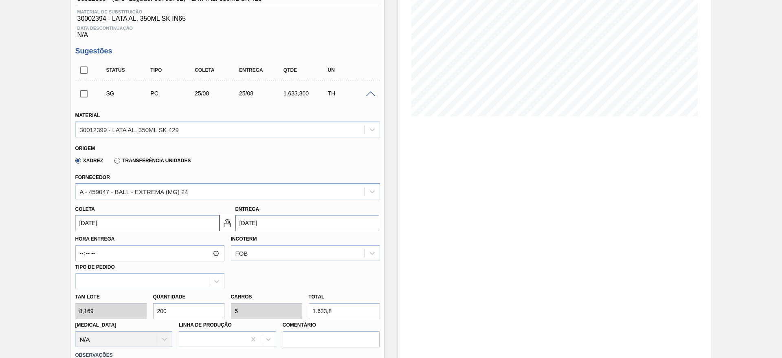
click at [188, 191] on div "A - 459047 - BALL - EXTREMA (MG) 24" at bounding box center [220, 191] width 289 height 12
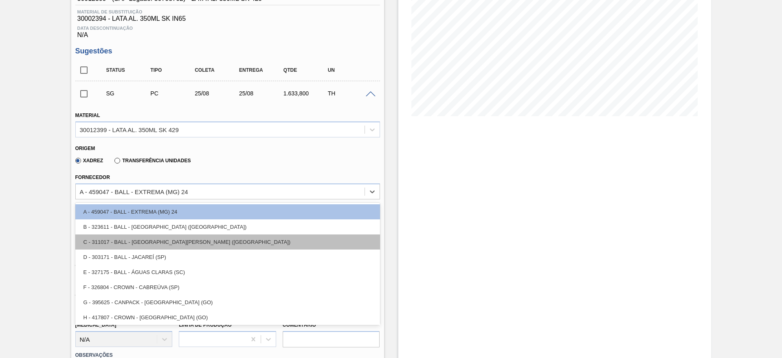
click at [171, 239] on div "C - 311017 - BALL - TRÊS RIOS (RJ)" at bounding box center [227, 241] width 305 height 15
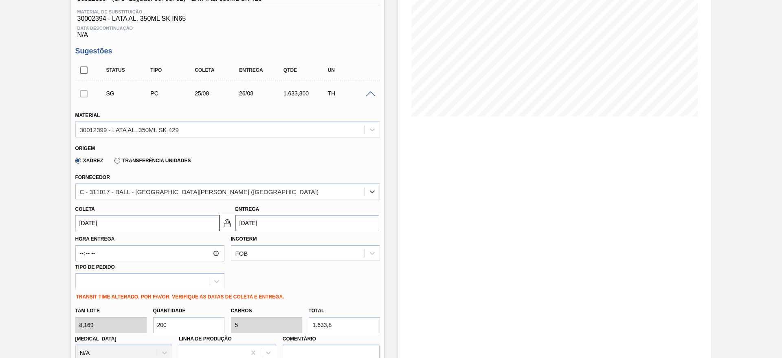
type input "[DATE]"
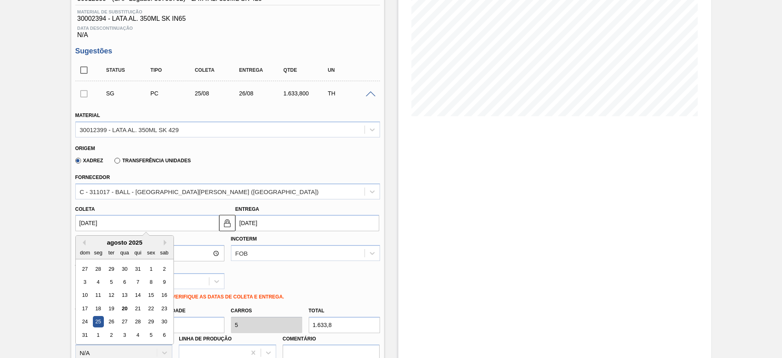
click at [132, 224] on input "25/08/2025" at bounding box center [147, 223] width 144 height 16
click at [85, 317] on div "24" at bounding box center [84, 321] width 11 height 11
type input "24/08/2025"
type input "25/08/2025"
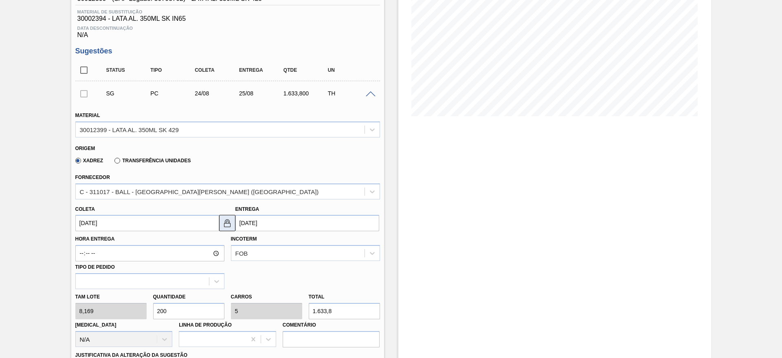
click at [231, 221] on img at bounding box center [227, 223] width 10 height 10
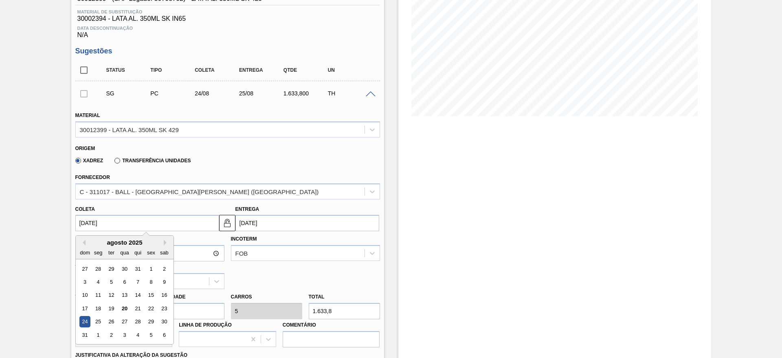
click at [166, 222] on input "24/08/2025" at bounding box center [147, 223] width 144 height 16
click at [172, 309] on div "agosto 2025 dom seg ter qua qui sex sab 27 28 29 30 31 1 2 3 4 5 6 7 8 9 10 11 …" at bounding box center [125, 289] width 98 height 108
click at [168, 307] on div "23" at bounding box center [163, 308] width 11 height 11
type input "23/08/2025"
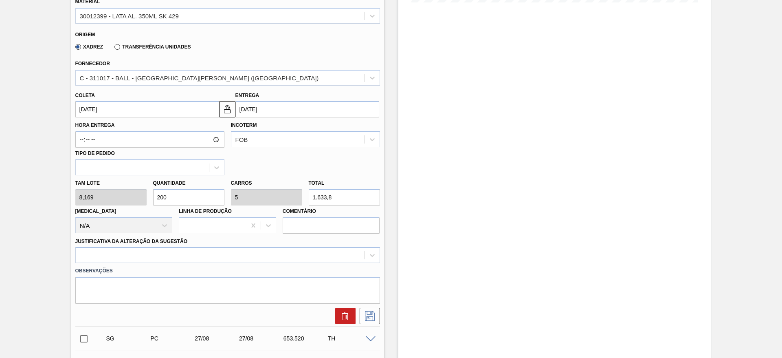
scroll to position [244, 0]
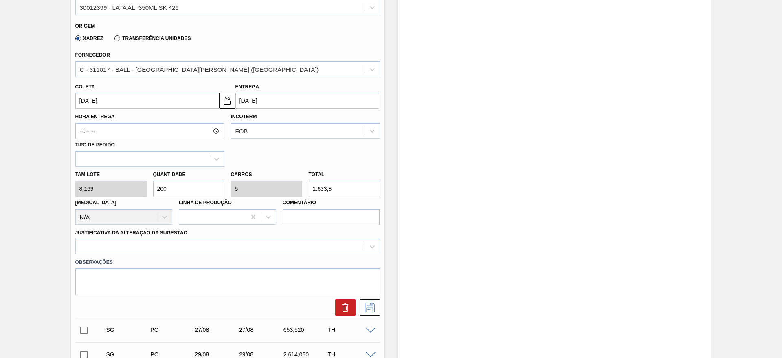
click at [329, 193] on input "1.633,8" at bounding box center [344, 188] width 71 height 16
click at [194, 189] on input "200" at bounding box center [188, 188] width 71 height 16
type input "20"
type input "0,5"
type input "163,38"
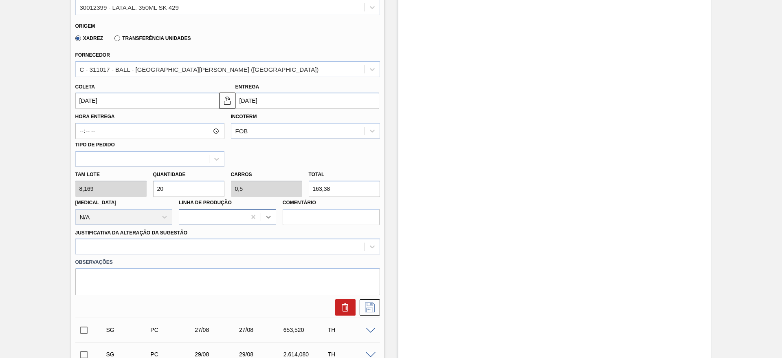
type input "2"
type input "0,05"
type input "16,338"
type input "0"
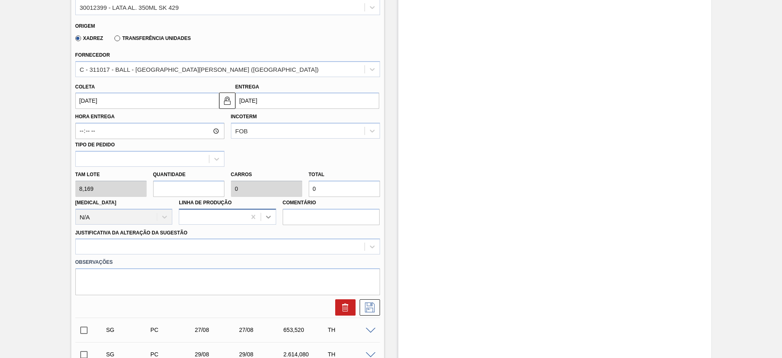
type input "1"
type input "0,025"
type input "8,169"
type input "16"
type input "0,4"
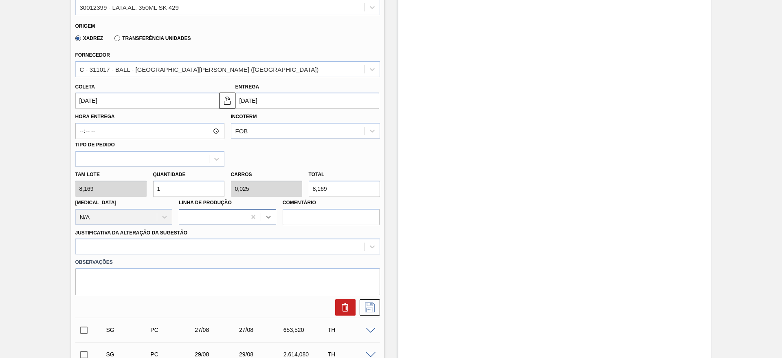
type input "130,704"
type input "160"
type input "4"
type input "1.307,04"
type input "160"
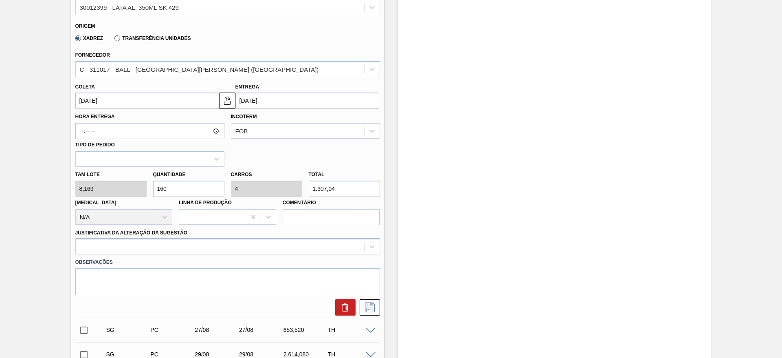
click at [202, 240] on div at bounding box center [227, 246] width 305 height 16
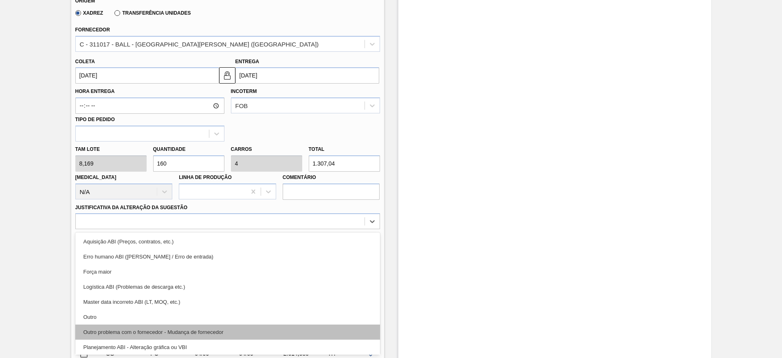
click at [225, 324] on div "Outro problema com o fornecedor - Mudança de fornecedor" at bounding box center [227, 331] width 305 height 15
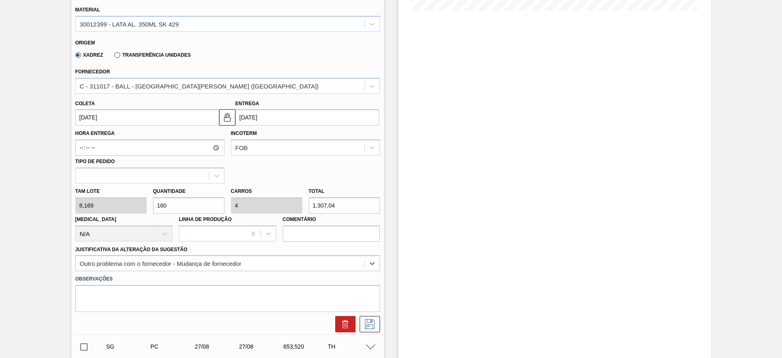
scroll to position [209, 0]
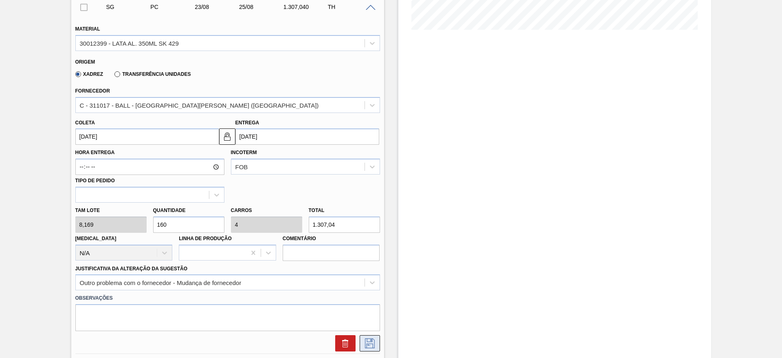
click at [367, 344] on icon at bounding box center [369, 343] width 13 height 10
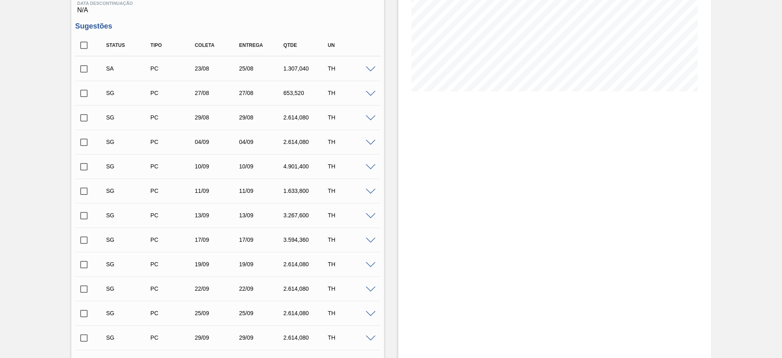
scroll to position [86, 0]
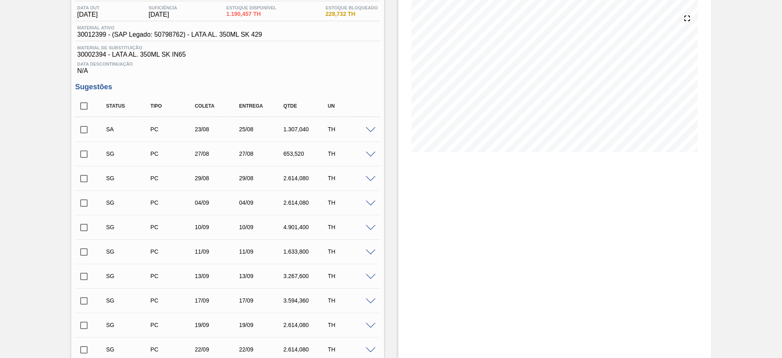
click at [83, 132] on input "checkbox" at bounding box center [83, 129] width 17 height 17
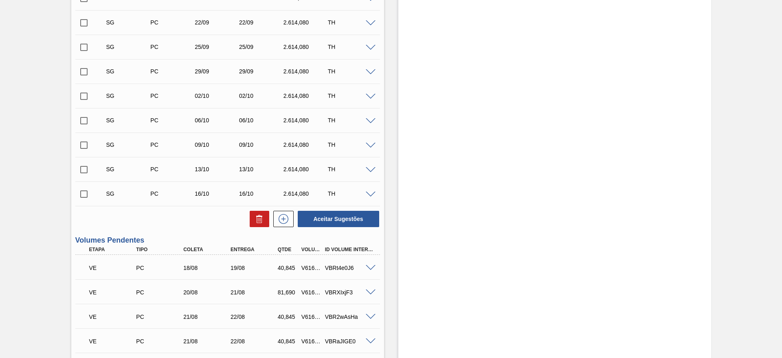
scroll to position [453, 0]
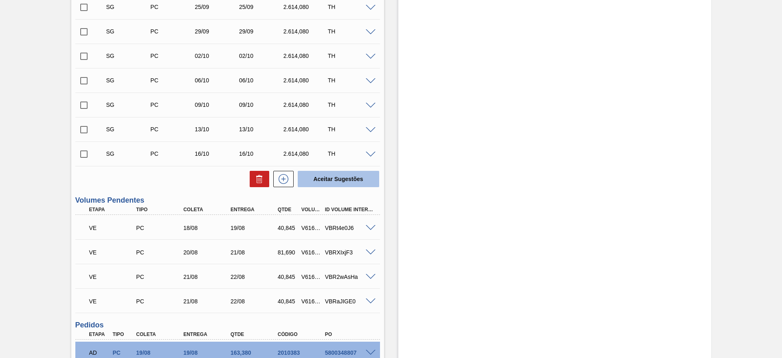
click at [331, 182] on button "Aceitar Sugestões" at bounding box center [338, 179] width 81 height 16
checkbox input "false"
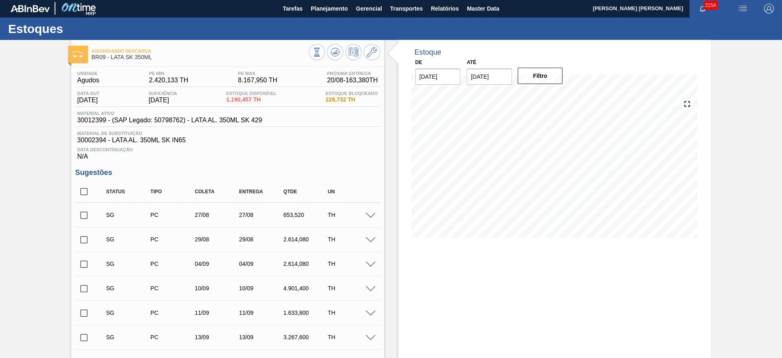
scroll to position [0, 0]
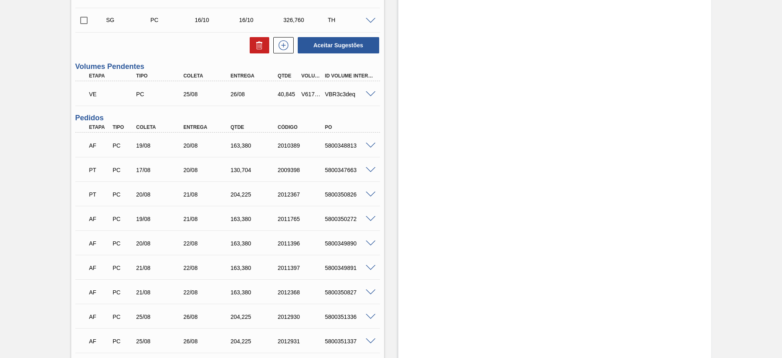
scroll to position [868, 0]
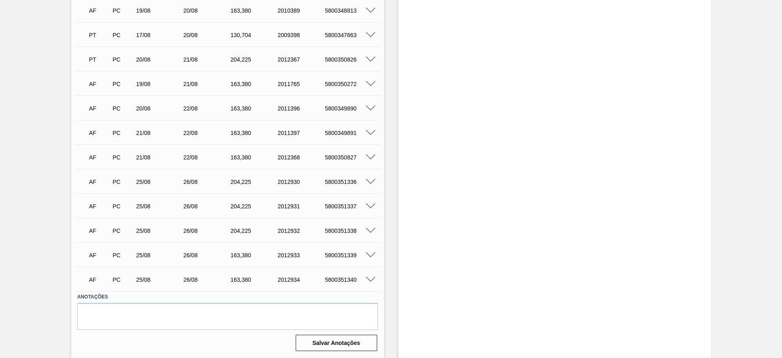
click at [371, 183] on span at bounding box center [371, 182] width 10 height 6
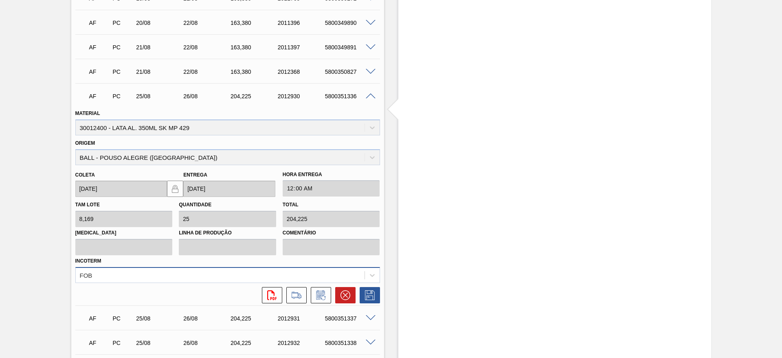
scroll to position [990, 0]
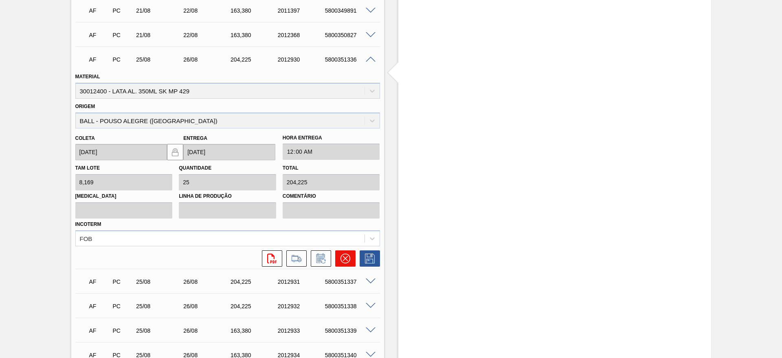
click at [347, 257] on icon at bounding box center [346, 258] width 10 height 10
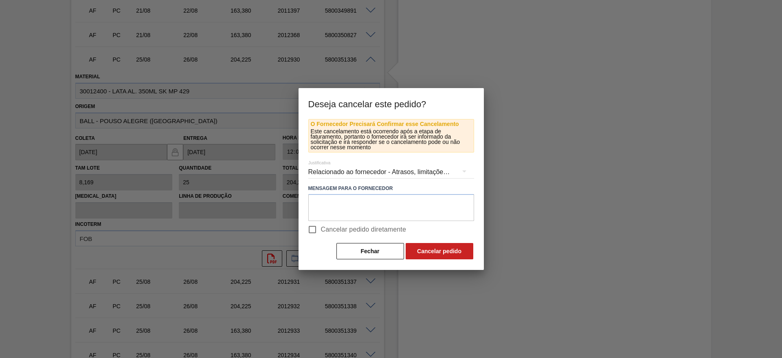
click at [321, 228] on span "Cancelar pedido diretamente" at bounding box center [364, 229] width 86 height 10
click at [321, 228] on input "Cancelar pedido diretamente" at bounding box center [312, 229] width 17 height 17
checkbox input "true"
click at [424, 249] on button "Cancelar pedido" at bounding box center [440, 251] width 68 height 16
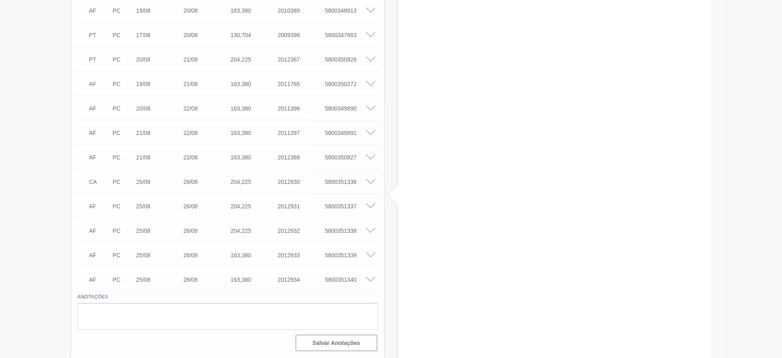
scroll to position [868, 0]
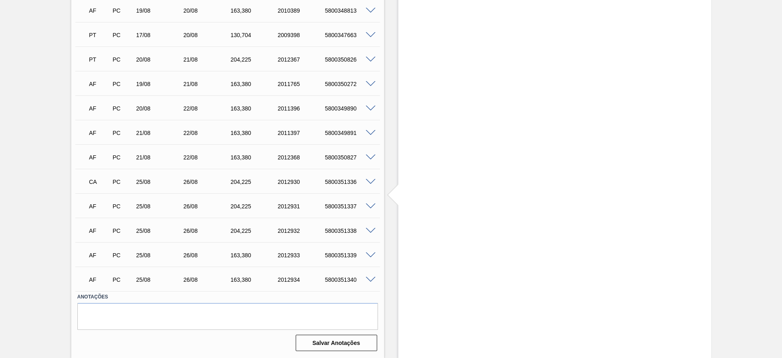
click at [371, 205] on span at bounding box center [371, 206] width 10 height 6
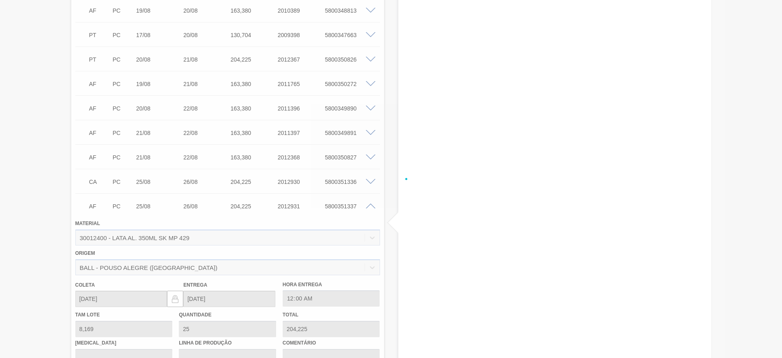
scroll to position [990, 0]
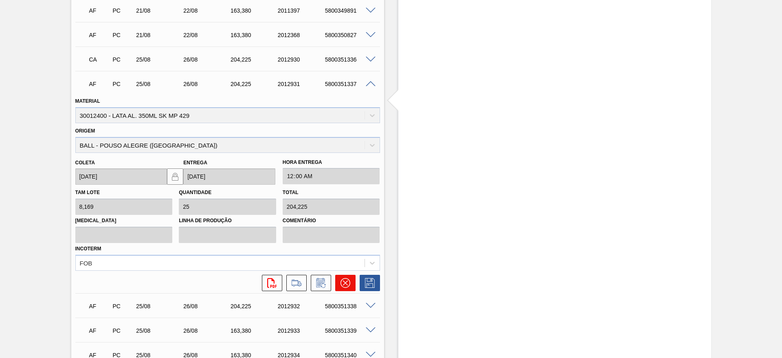
click at [345, 278] on icon at bounding box center [346, 283] width 10 height 10
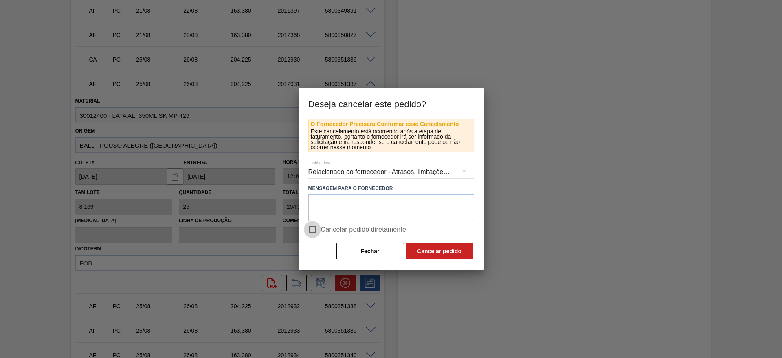
click at [320, 230] on input "Cancelar pedido diretamente" at bounding box center [312, 229] width 17 height 17
checkbox input "true"
click at [431, 254] on button "Cancelar pedido" at bounding box center [440, 251] width 68 height 16
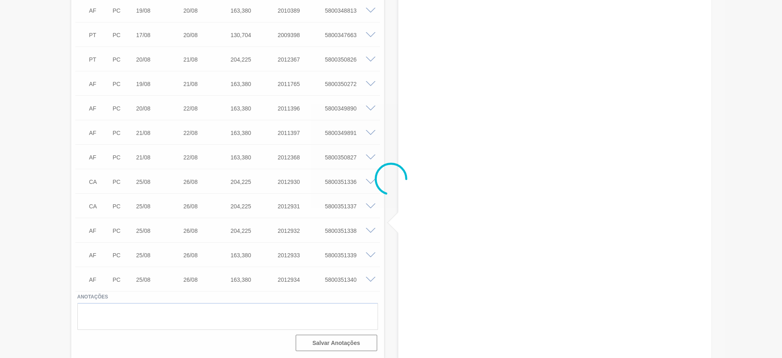
scroll to position [868, 0]
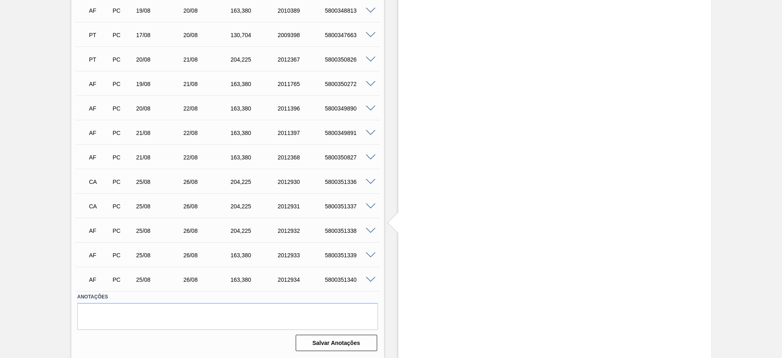
click at [367, 229] on span at bounding box center [371, 231] width 10 height 6
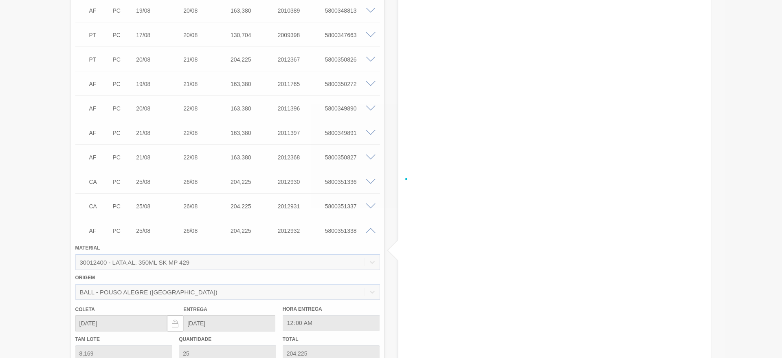
scroll to position [990, 0]
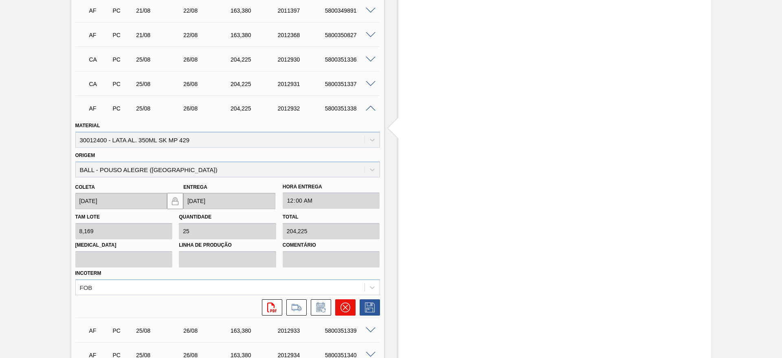
click at [347, 306] on icon at bounding box center [346, 307] width 10 height 10
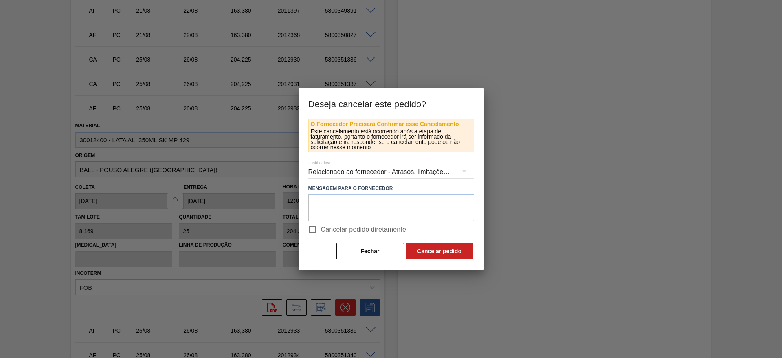
click at [320, 228] on input "Cancelar pedido diretamente" at bounding box center [312, 229] width 17 height 17
checkbox input "true"
click at [423, 253] on button "Cancelar pedido" at bounding box center [440, 251] width 68 height 16
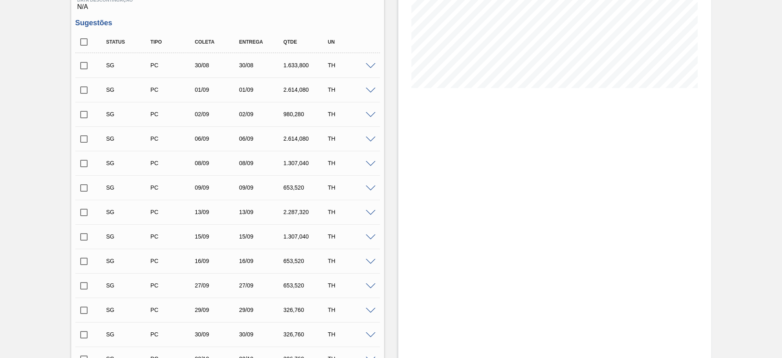
scroll to position [74, 0]
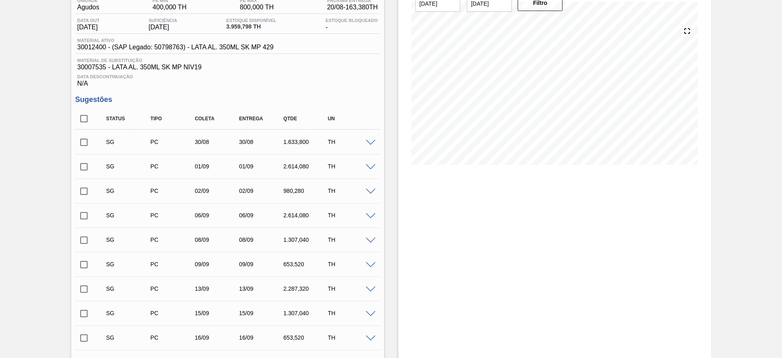
click at [370, 141] on span at bounding box center [371, 143] width 10 height 6
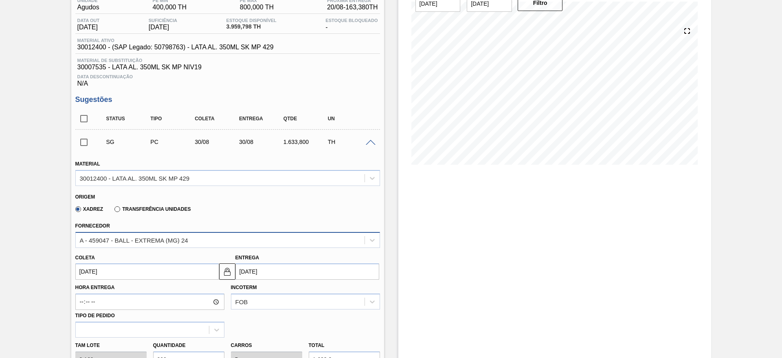
click at [215, 235] on div "A - 459047 - BALL - EXTREMA (MG) 24" at bounding box center [220, 240] width 289 height 12
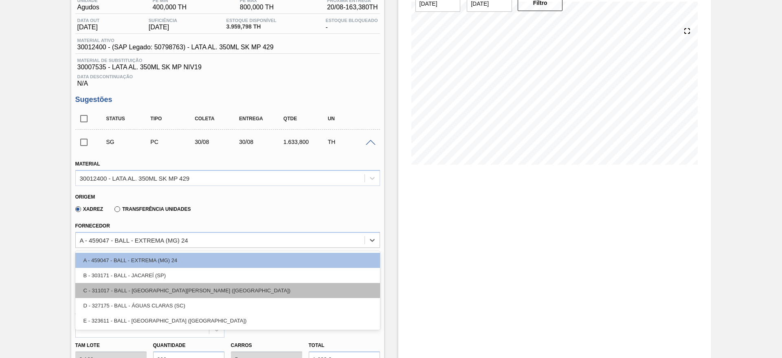
click at [163, 293] on div "C - 311017 - BALL - TRÊS RIOS (RJ)" at bounding box center [227, 290] width 305 height 15
type input "31/08/2025"
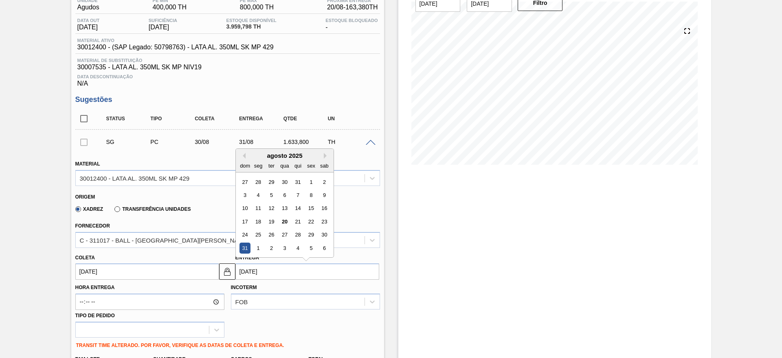
click at [254, 273] on input "31/08/2025" at bounding box center [307, 271] width 144 height 16
click at [272, 236] on div "26" at bounding box center [271, 234] width 11 height 11
type input "25/08/2025"
type input "26/08/2025"
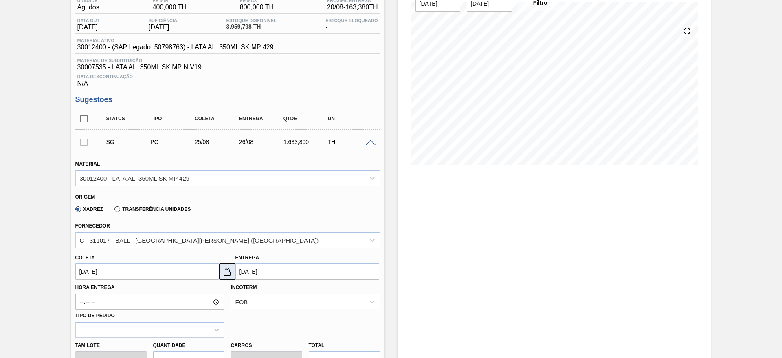
click at [224, 267] on img at bounding box center [227, 271] width 10 height 10
click at [172, 269] on input "25/08/2025" at bounding box center [147, 271] width 144 height 16
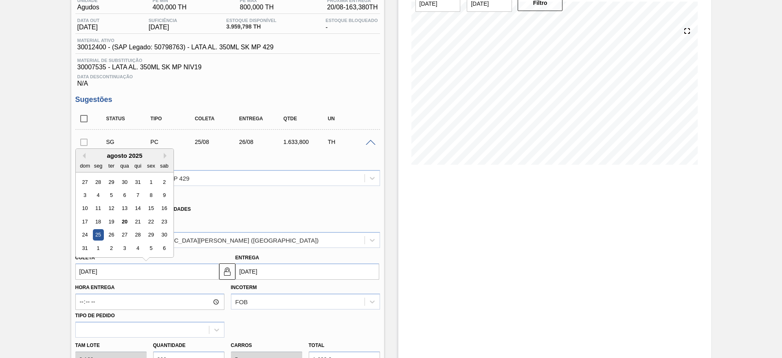
click at [85, 231] on div "24" at bounding box center [84, 234] width 11 height 11
type input "24/08/2025"
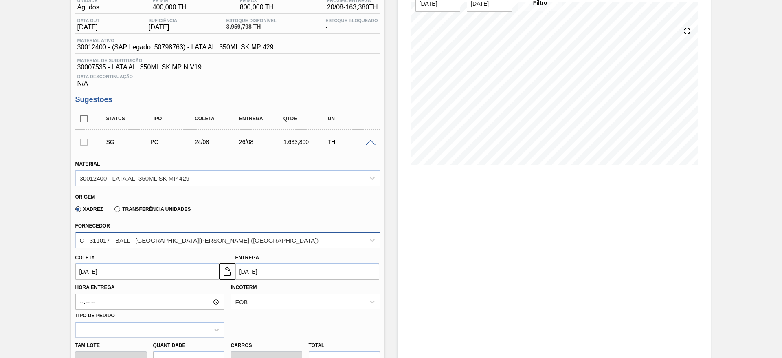
scroll to position [257, 0]
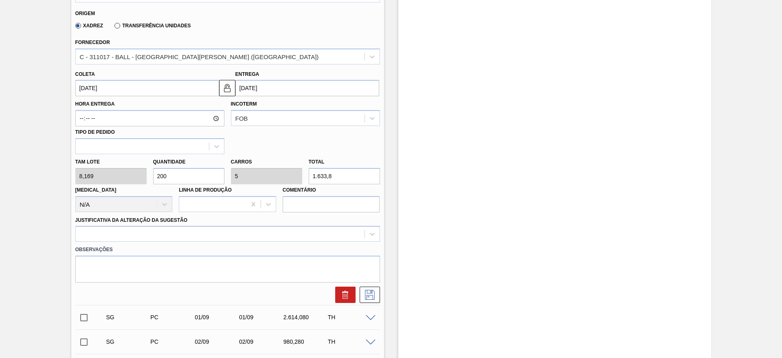
click at [128, 174] on div "Tam lote 8,169 Quantidade 200 Carros 5 Total 1.633,8 Doca N/A Linha de Produção…" at bounding box center [227, 183] width 311 height 58
type input "8"
type input "0,2"
type input "65,352"
type input "80"
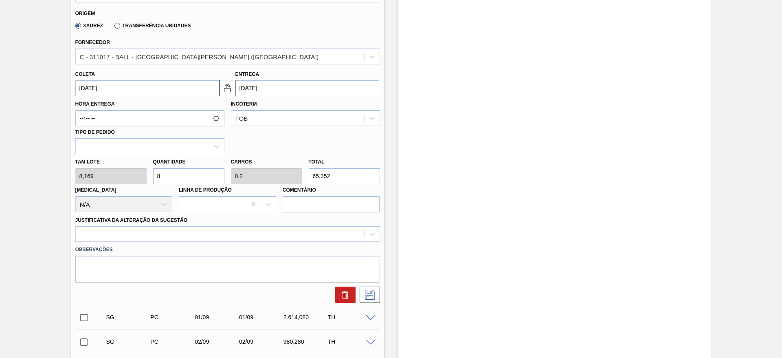
type input "2"
type input "653,52"
type input "80"
click at [172, 231] on div "Material 30012400 - LATA AL. 350ML SK MP 429 Origem Xadrez Transferência Unidad…" at bounding box center [227, 136] width 305 height 334
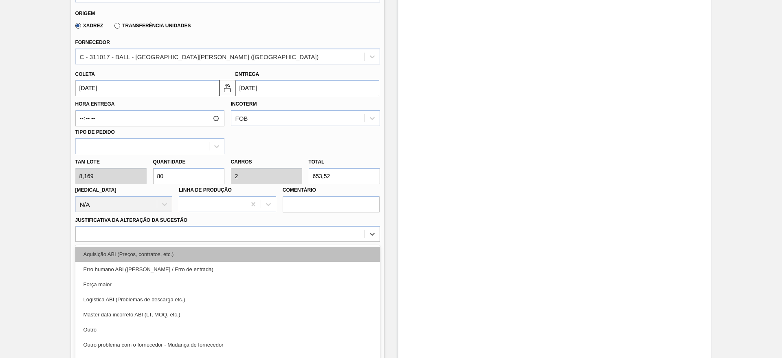
scroll to position [270, 0]
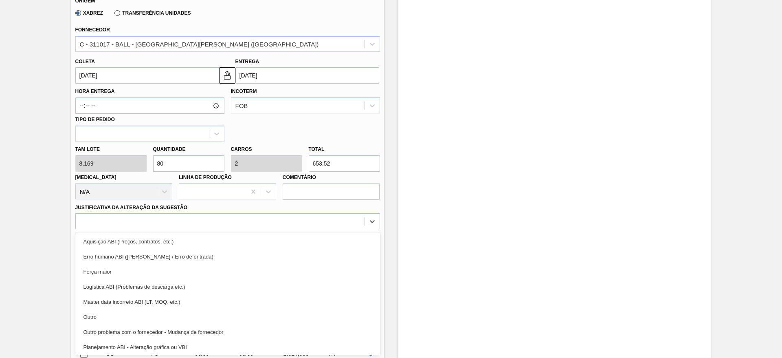
click at [201, 329] on div "Outro problema com o fornecedor - Mudança de fornecedor" at bounding box center [227, 331] width 305 height 15
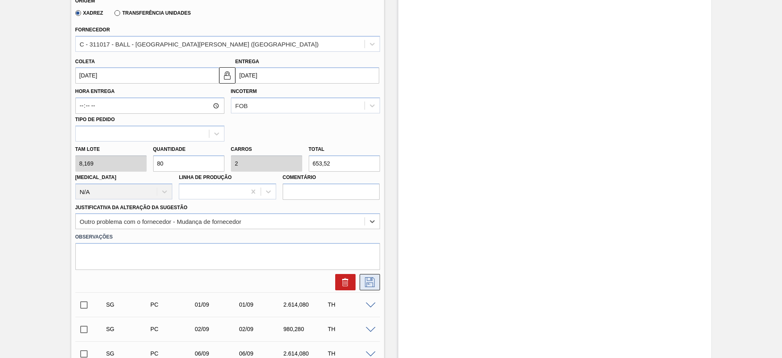
click at [368, 281] on icon at bounding box center [369, 282] width 13 height 10
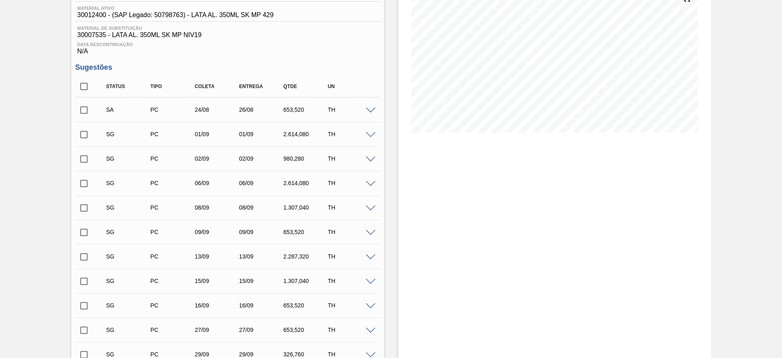
scroll to position [86, 0]
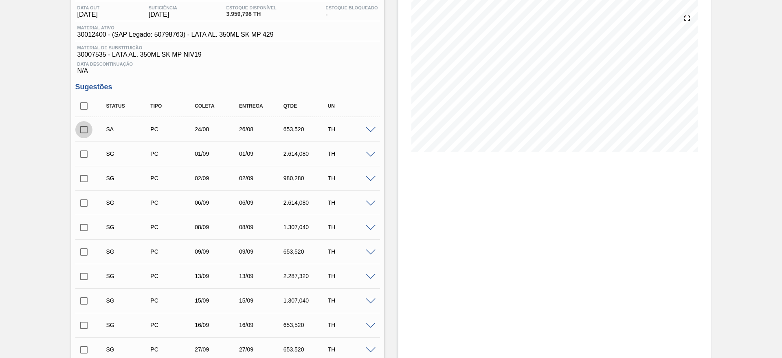
click at [83, 128] on input "checkbox" at bounding box center [83, 129] width 17 height 17
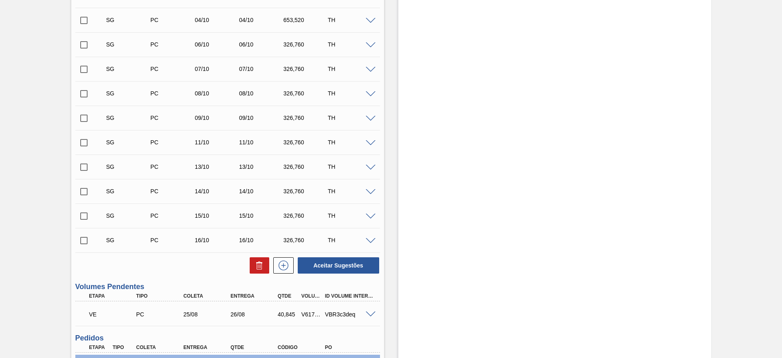
scroll to position [514, 0]
click at [341, 261] on button "Aceitar Sugestões" at bounding box center [338, 264] width 81 height 16
checkbox input "false"
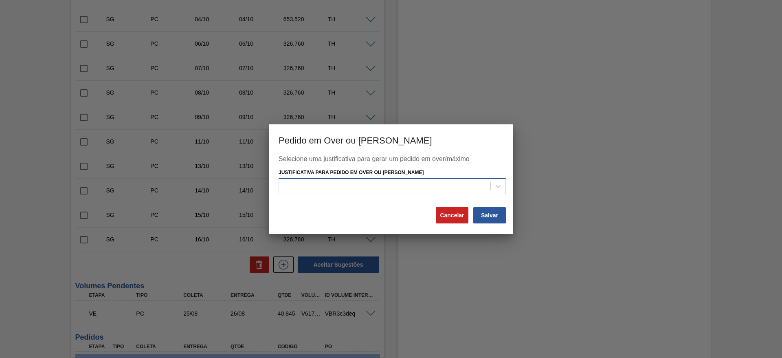
click at [374, 189] on div at bounding box center [384, 186] width 211 height 12
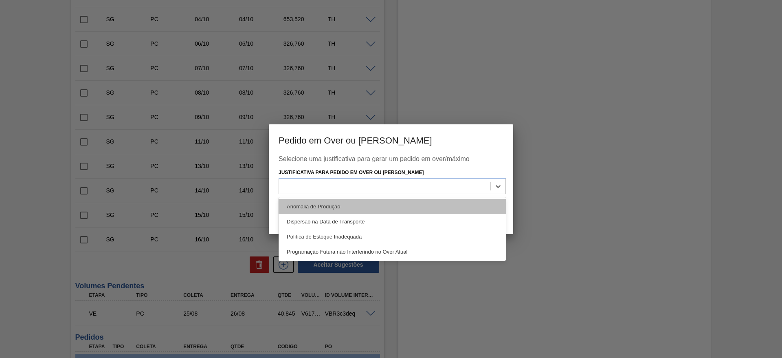
click at [322, 207] on div "Anomalia de Produção" at bounding box center [392, 206] width 227 height 15
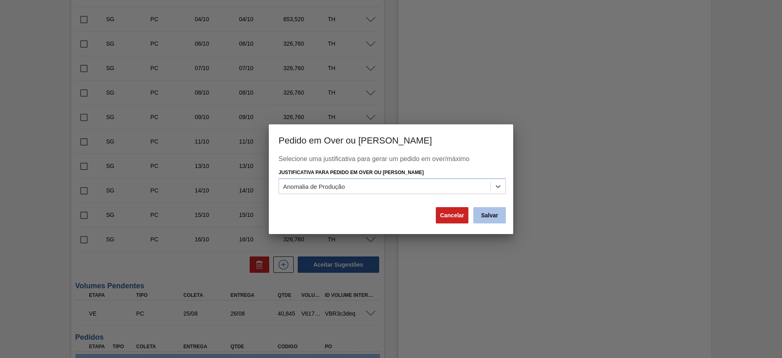
click at [487, 218] on button "Salvar" at bounding box center [489, 215] width 33 height 16
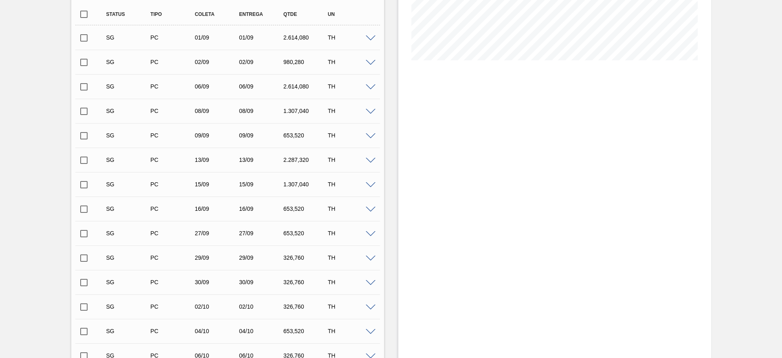
scroll to position [62, 0]
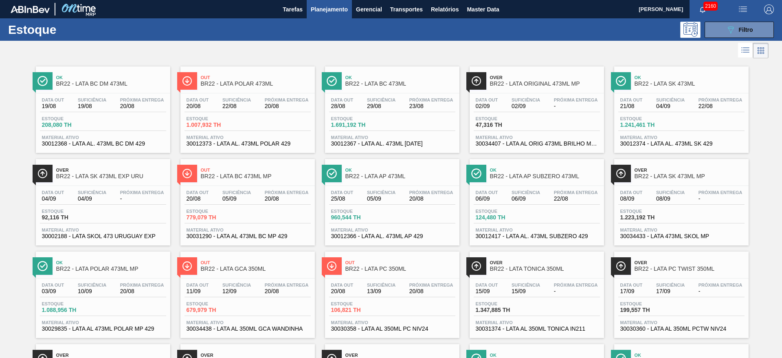
click at [545, 51] on div at bounding box center [384, 51] width 769 height 20
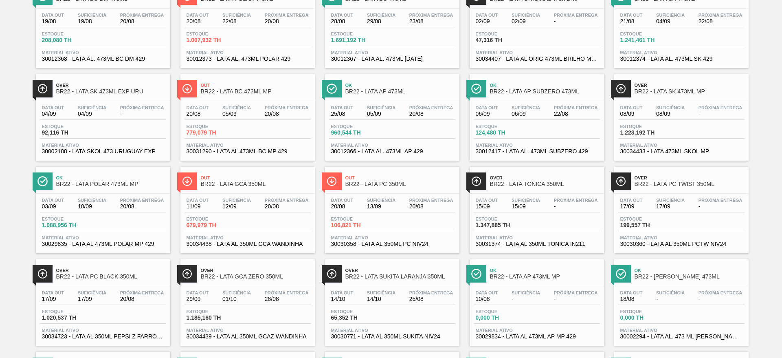
scroll to position [102, 0]
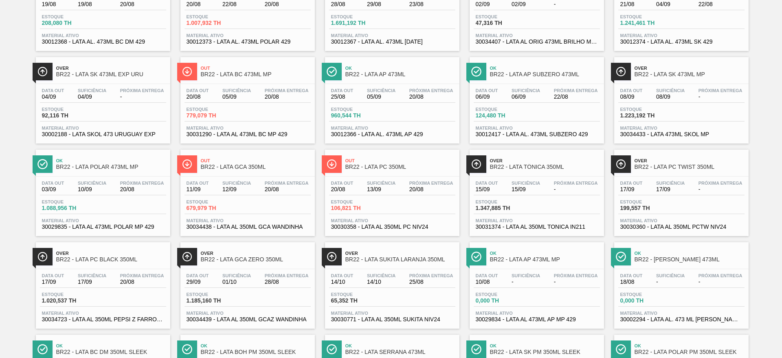
click at [91, 252] on span "Over" at bounding box center [111, 253] width 110 height 5
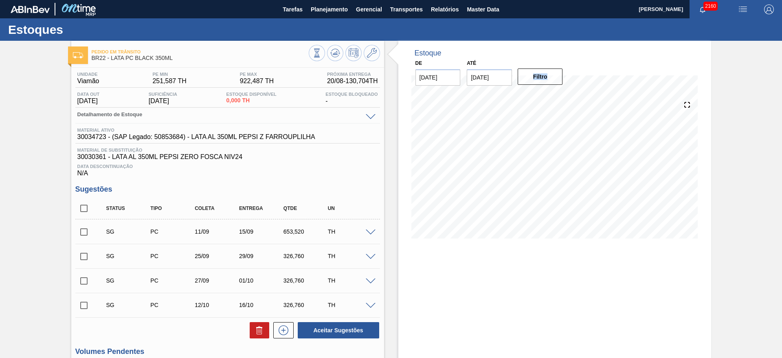
drag, startPoint x: 780, startPoint y: 76, endPoint x: 770, endPoint y: 134, distance: 58.3
click at [770, 134] on div "Pedido em Trânsito BR22 - LATA PC BLACK 350ML Unidade Viamão PE MIN 251,587 TH …" at bounding box center [391, 301] width 782 height 520
click at [763, 235] on div "Pedido em Trânsito BR22 - LATA PC BLACK 350ML Unidade Viamão PE MIN 251,587 TH …" at bounding box center [391, 301] width 782 height 520
click at [371, 51] on icon at bounding box center [372, 53] width 10 height 10
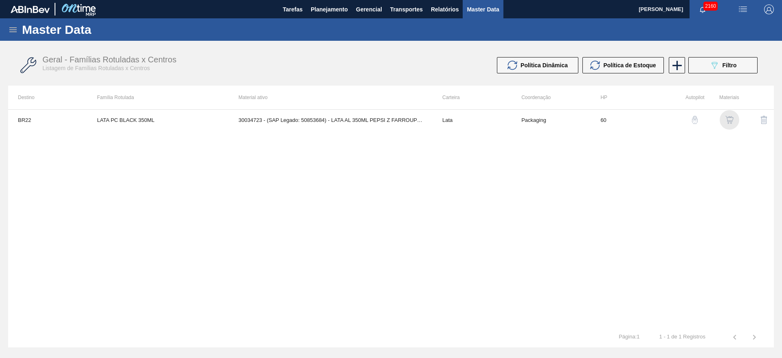
click at [726, 116] on img "button" at bounding box center [729, 120] width 8 height 8
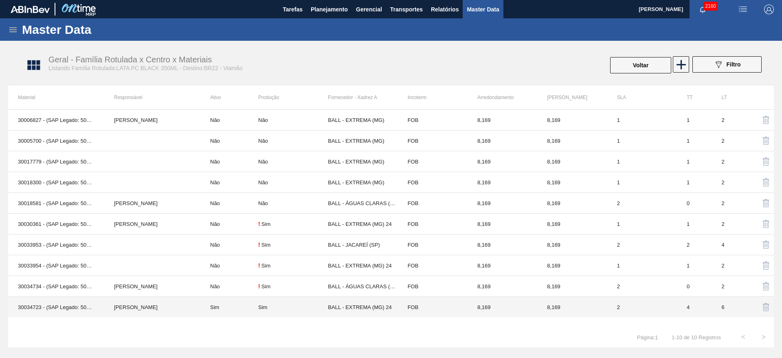
click at [273, 301] on td "Sim" at bounding box center [293, 307] width 70 height 21
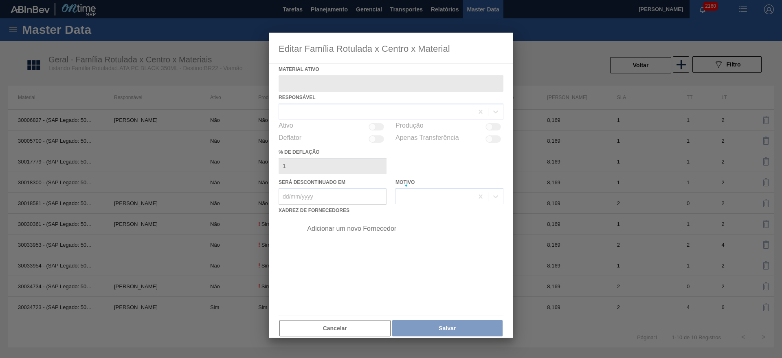
type ativo "30034723 - (SAP Legado: 50853684) - LATA AL 350ML PEPSI Z FARROUPLILHA"
checkbox input "true"
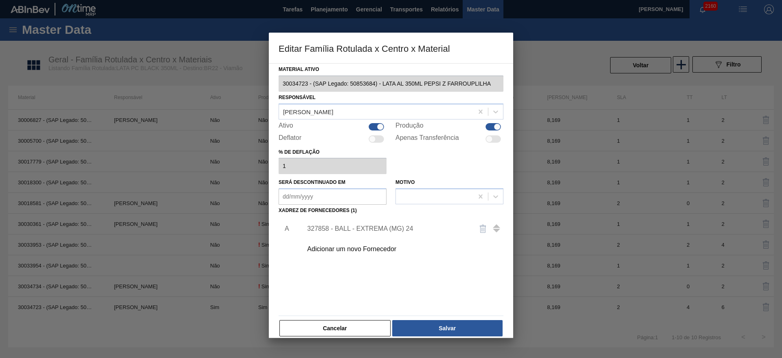
click at [363, 245] on div "Adicionar um novo Fornecedor" at bounding box center [387, 248] width 160 height 7
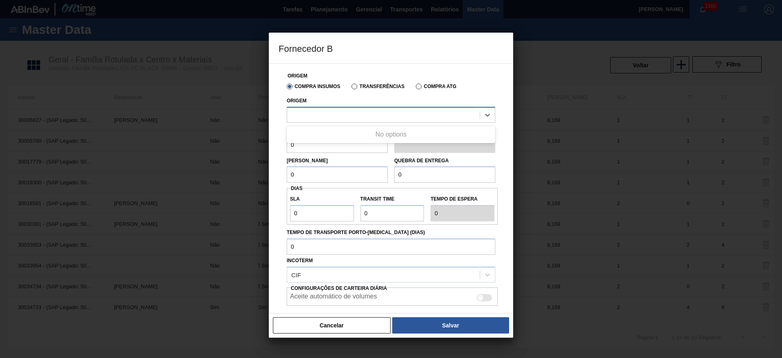
click at [359, 121] on div at bounding box center [391, 115] width 209 height 16
click at [372, 118] on div at bounding box center [383, 115] width 193 height 12
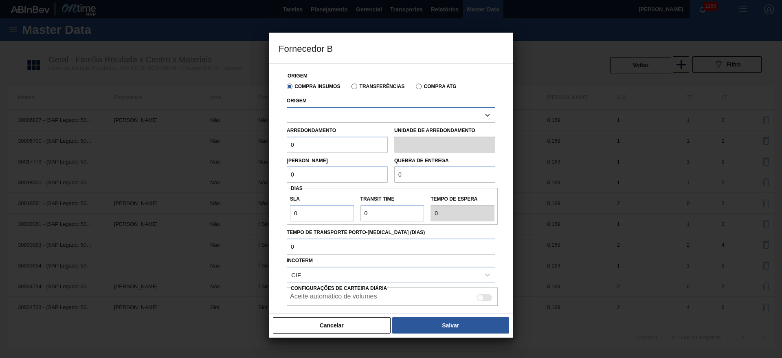
click at [373, 114] on div at bounding box center [383, 115] width 193 height 12
click at [372, 111] on div at bounding box center [383, 115] width 193 height 12
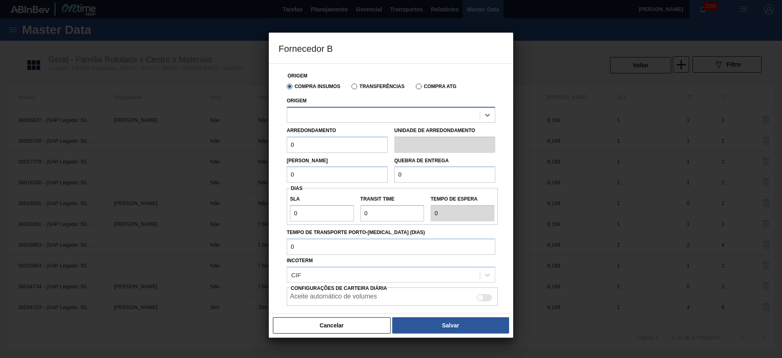
click at [372, 111] on div at bounding box center [383, 115] width 193 height 12
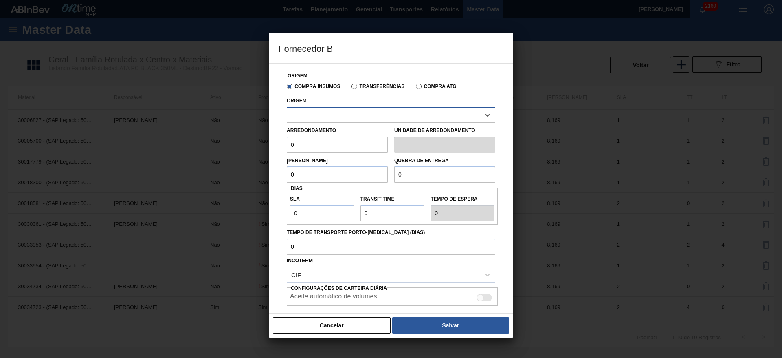
click at [372, 111] on div at bounding box center [383, 115] width 193 height 12
click at [369, 92] on div "Compra Insumos Transferências Compra ATG" at bounding box center [391, 86] width 215 height 14
click at [363, 88] on label "Transferências" at bounding box center [378, 87] width 53 height 6
click at [350, 88] on input "Transferências" at bounding box center [350, 88] width 0 height 0
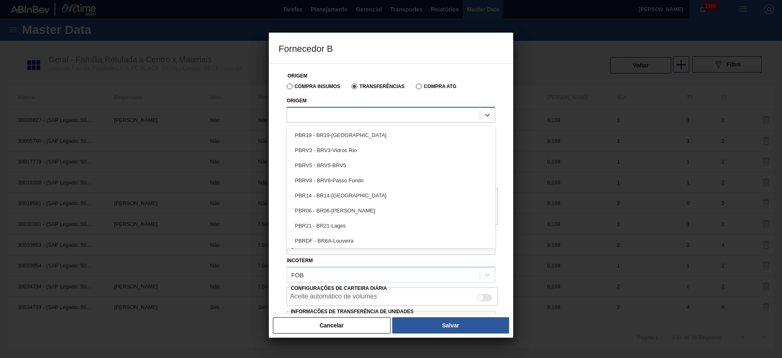
click at [362, 112] on div at bounding box center [383, 115] width 193 height 12
click at [297, 87] on label "Compra Insumos" at bounding box center [313, 87] width 53 height 6
click at [286, 88] on input "Compra Insumos" at bounding box center [286, 88] width 0 height 0
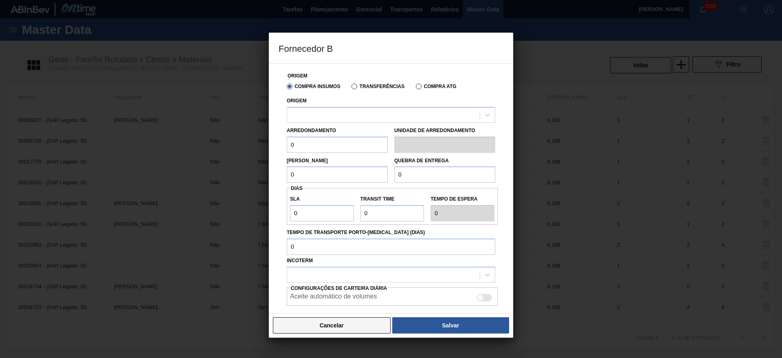
click at [374, 322] on button "Cancelar" at bounding box center [332, 325] width 118 height 16
